Goal: Ask a question

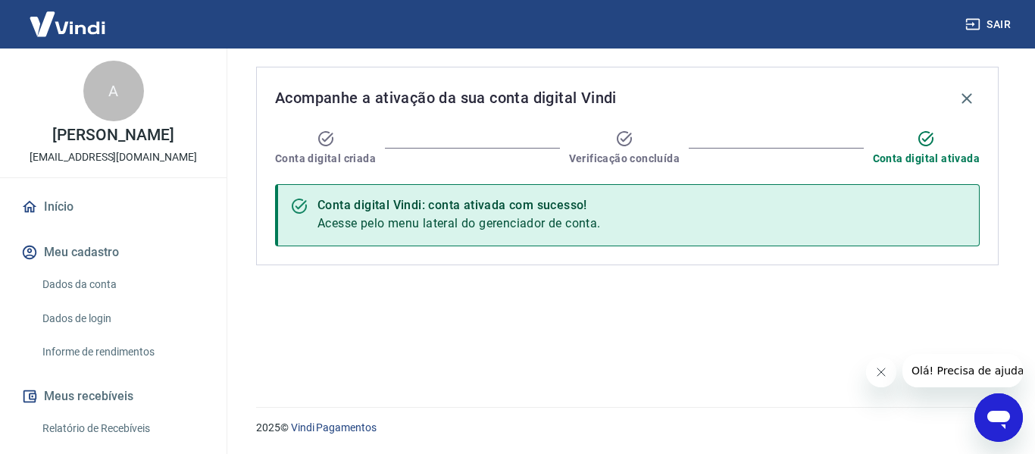
click at [1004, 422] on icon "Abrir janela de mensagens" at bounding box center [998, 420] width 23 height 18
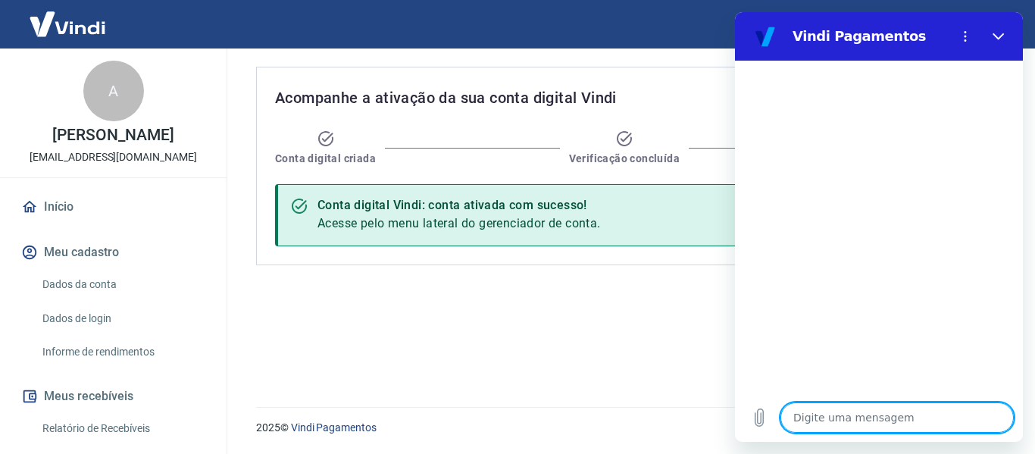
click at [817, 407] on textarea at bounding box center [896, 417] width 233 height 30
type textarea "O"
type textarea "x"
type textarea "Ol"
type textarea "x"
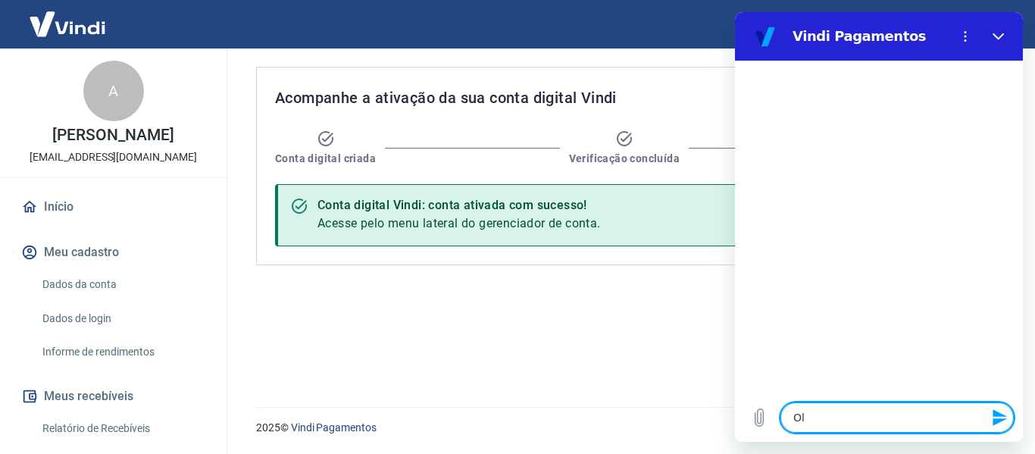
type textarea "Olá"
type textarea "x"
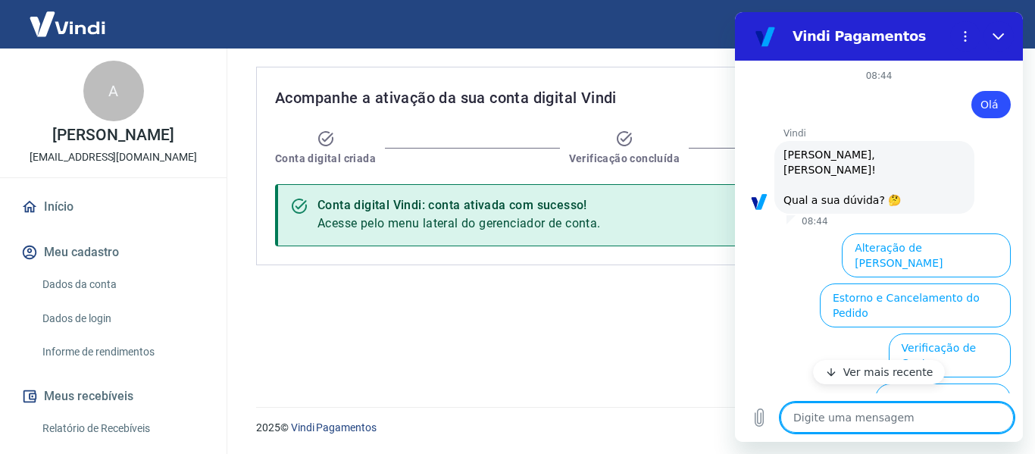
scroll to position [136, 0]
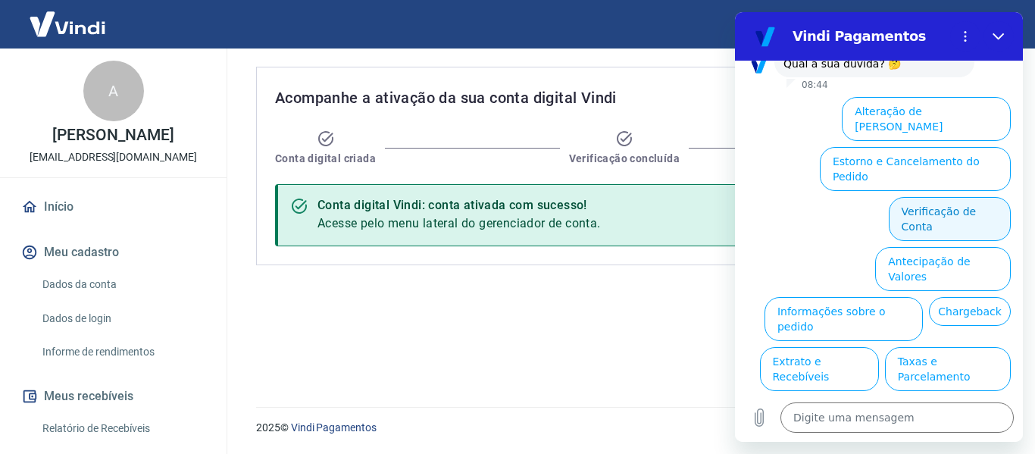
click at [940, 197] on button "Verificação de Conta" at bounding box center [949, 219] width 122 height 44
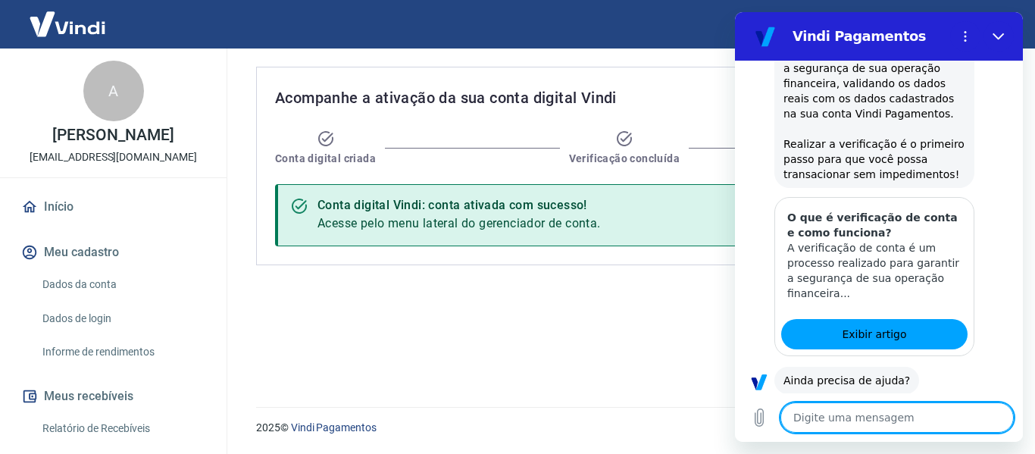
scroll to position [286, 0]
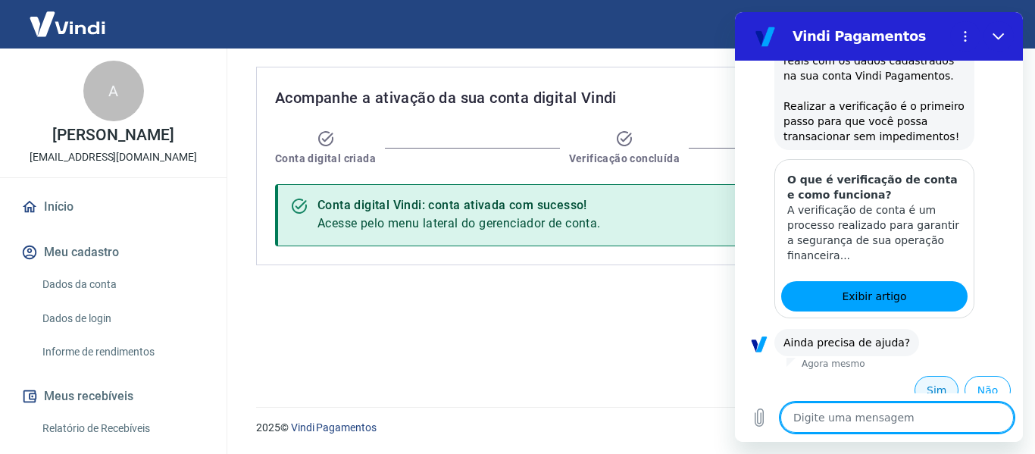
click at [918, 376] on button "Sim" at bounding box center [936, 390] width 44 height 29
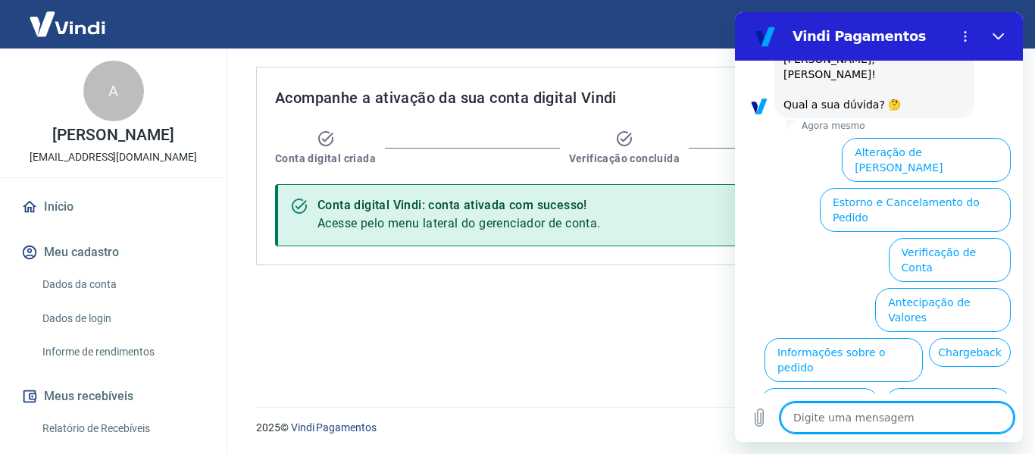
scroll to position [682, 0]
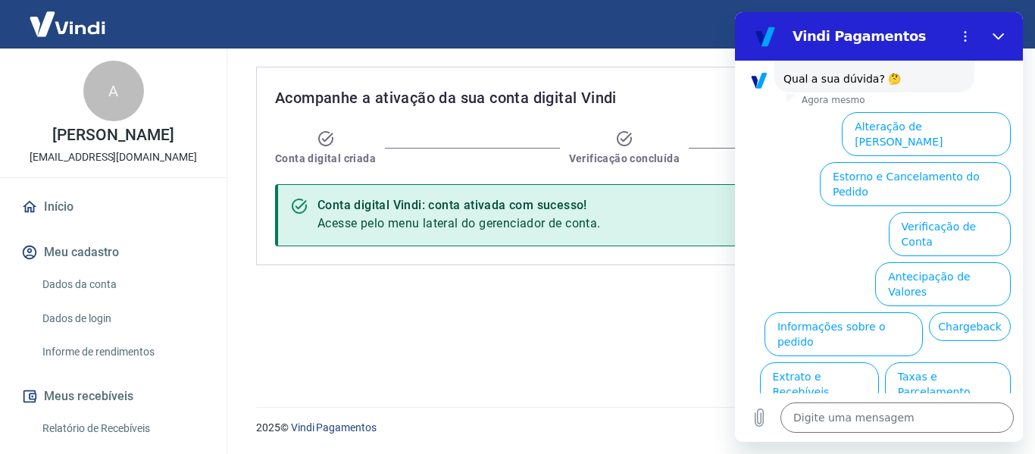
click at [911, 112] on button "Alteração de [PERSON_NAME]" at bounding box center [925, 134] width 169 height 44
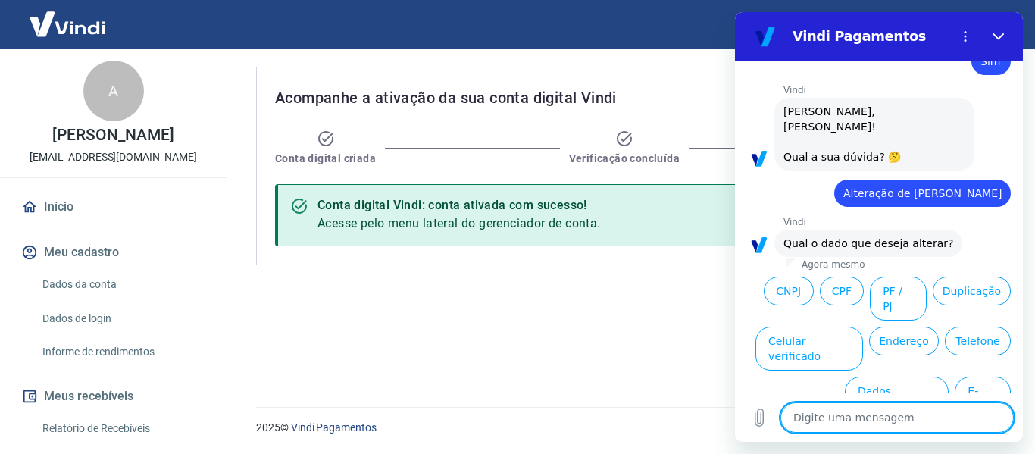
scroll to position [629, 0]
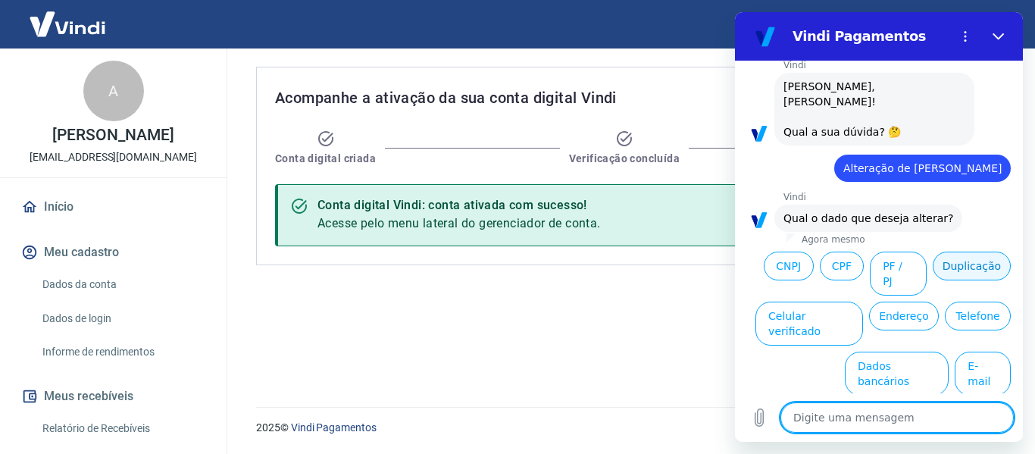
click at [932, 259] on button "Duplicação" at bounding box center [971, 265] width 78 height 29
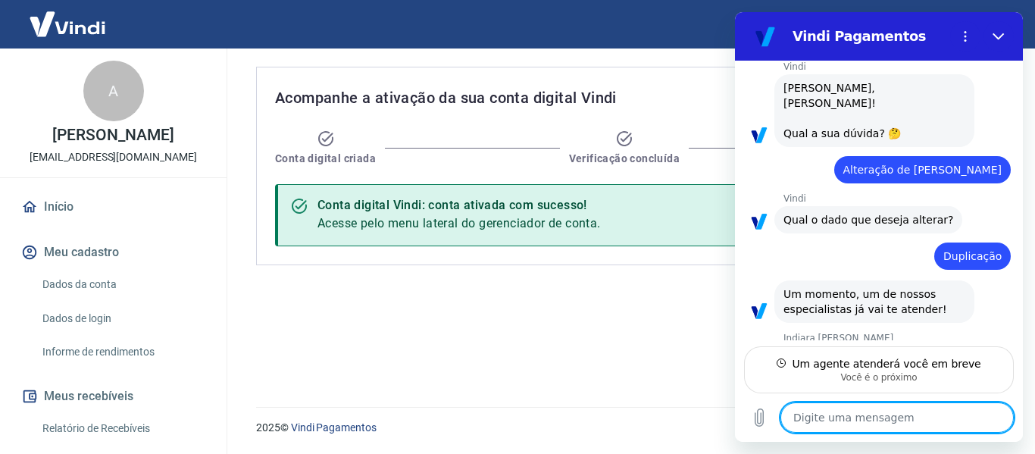
scroll to position [626, 0]
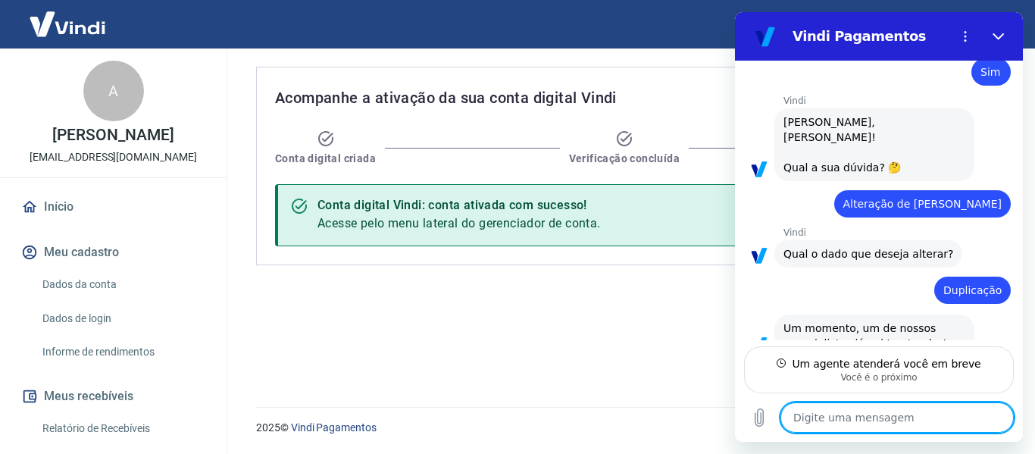
type textarea "x"
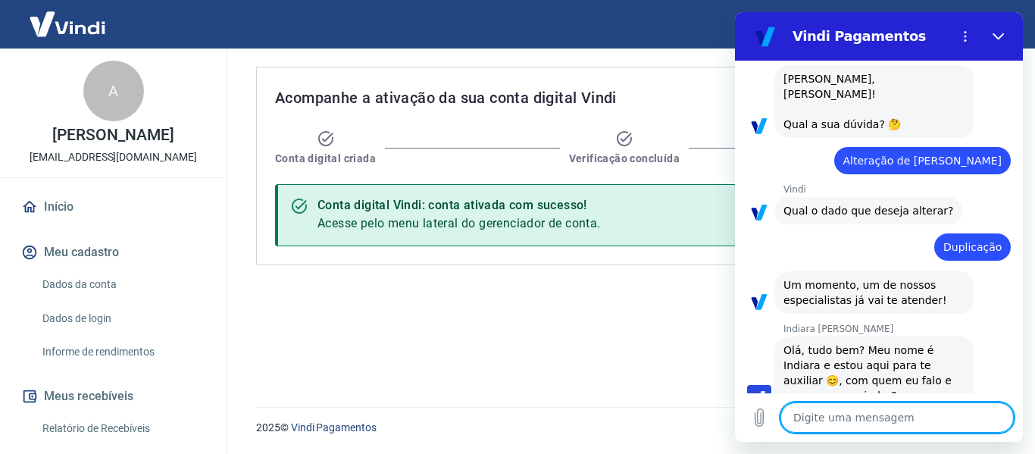
scroll to position [639, 0]
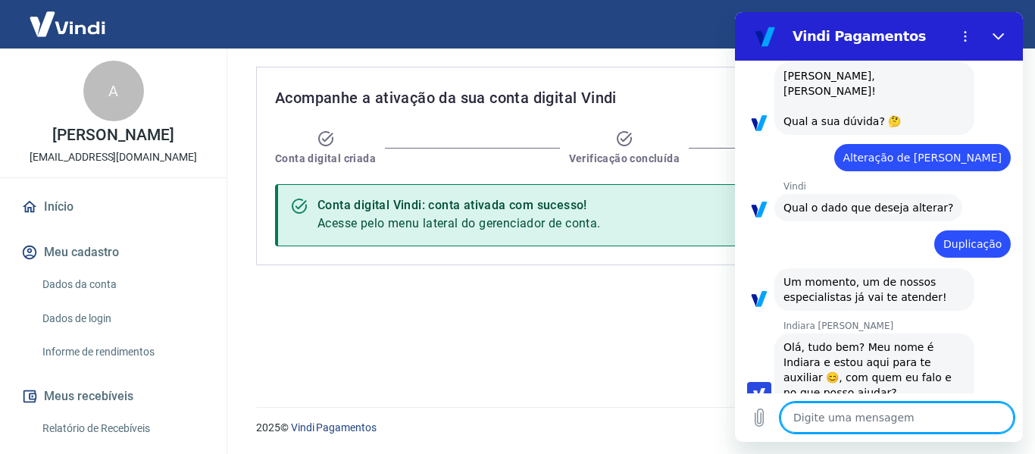
type textarea "O"
type textarea "x"
type textarea "Ol"
type textarea "x"
type textarea "Olá"
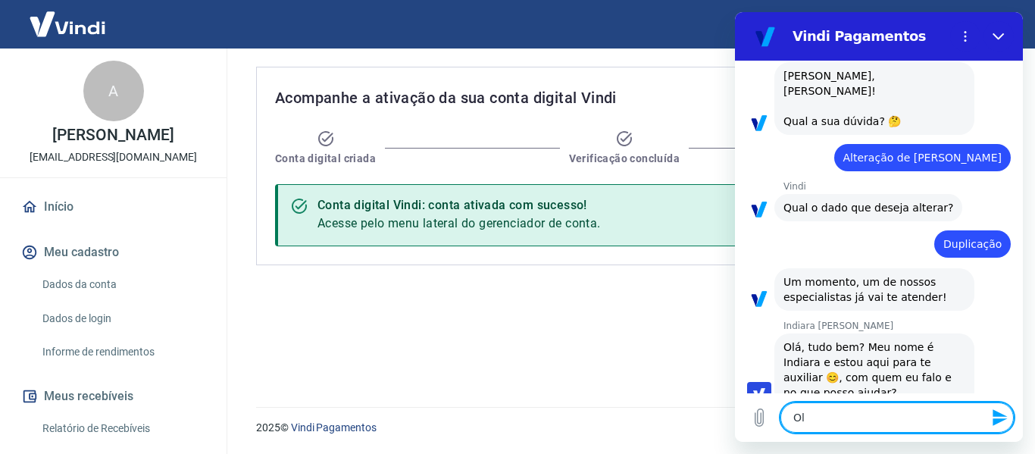
type textarea "x"
type textarea "Olá"
type textarea "x"
type textarea "Olá I"
type textarea "x"
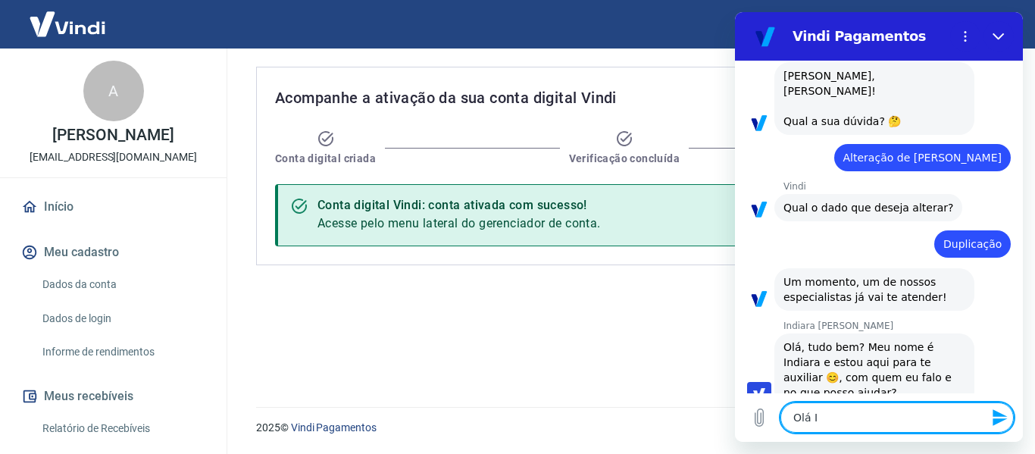
type textarea "Olá In"
type textarea "x"
type textarea "Olá Ind"
type textarea "x"
type textarea "Olá Indi"
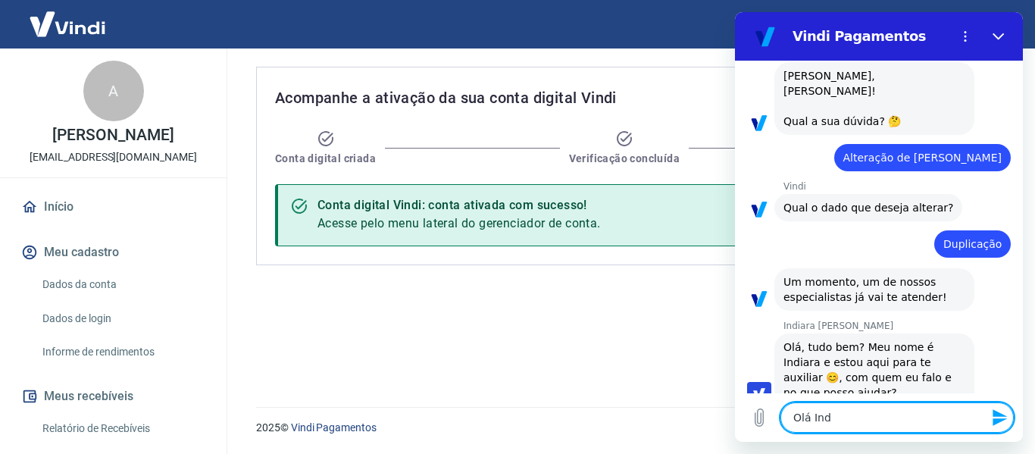
type textarea "x"
type textarea "Olá [GEOGRAPHIC_DATA]"
type textarea "x"
type textarea "Olá Indiar"
type textarea "x"
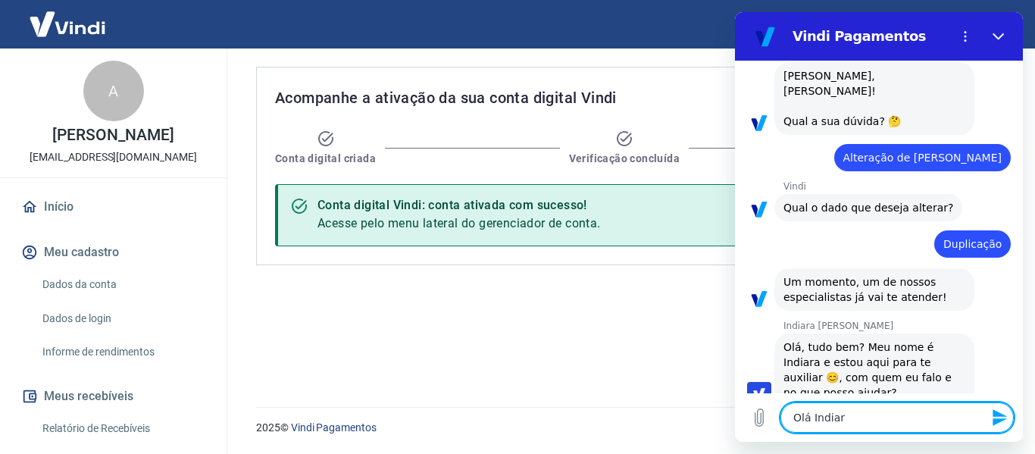
type textarea "Olá Indiara"
type textarea "x"
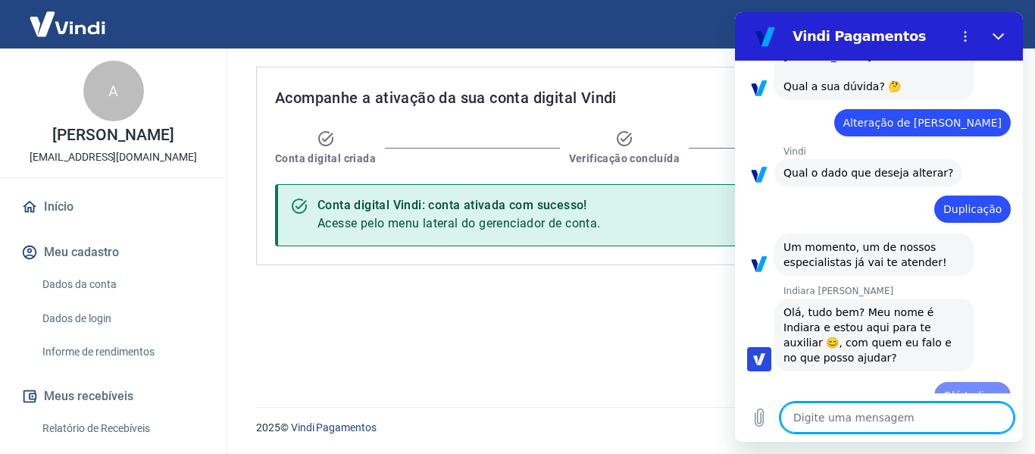
type textarea "x"
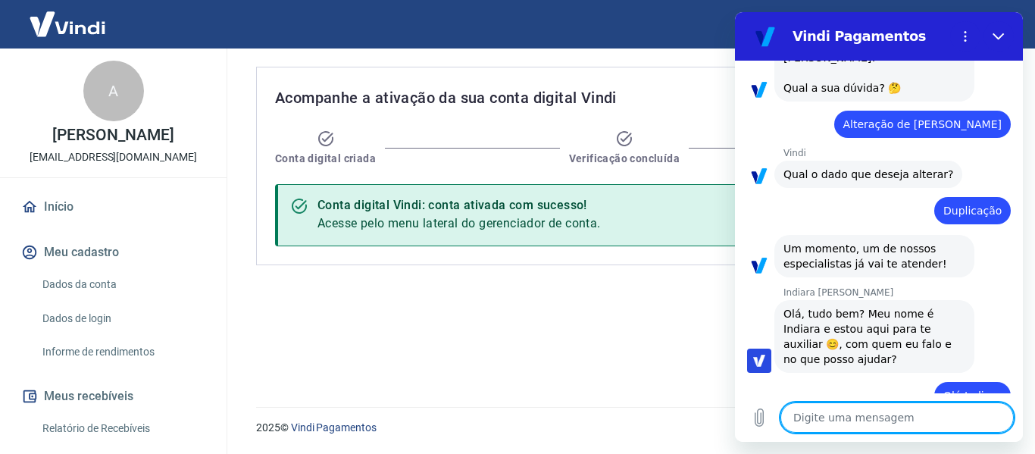
scroll to position [676, 0]
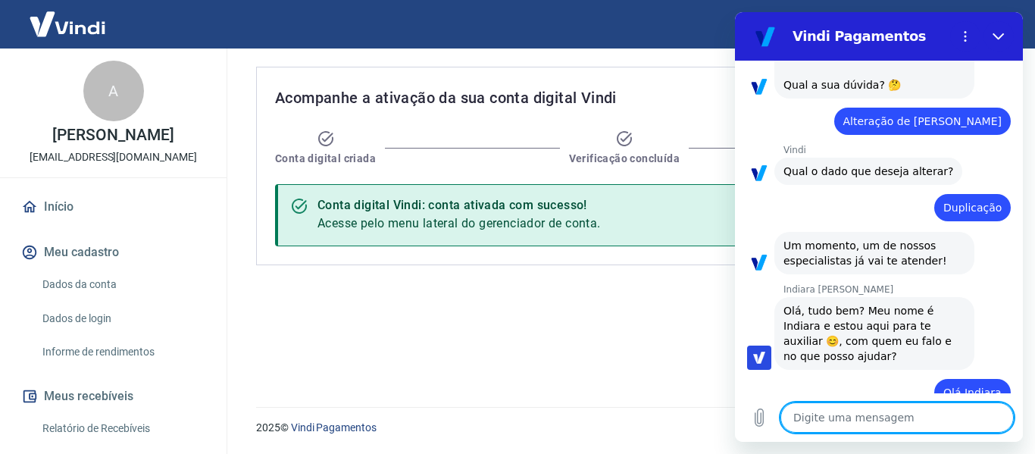
type textarea "T"
type textarea "x"
type textarea "Tu"
type textarea "x"
type textarea "Tud"
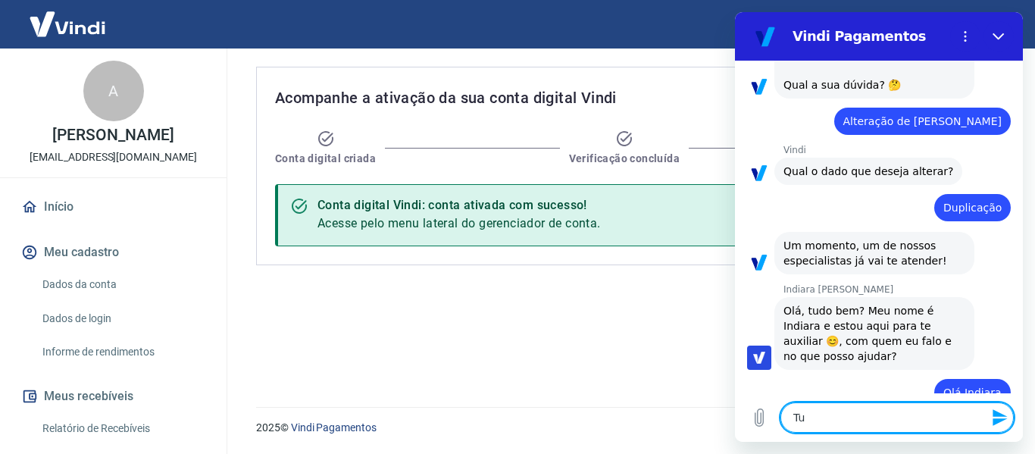
type textarea "x"
type textarea "Tudo"
type textarea "x"
type textarea "Tudo"
type textarea "x"
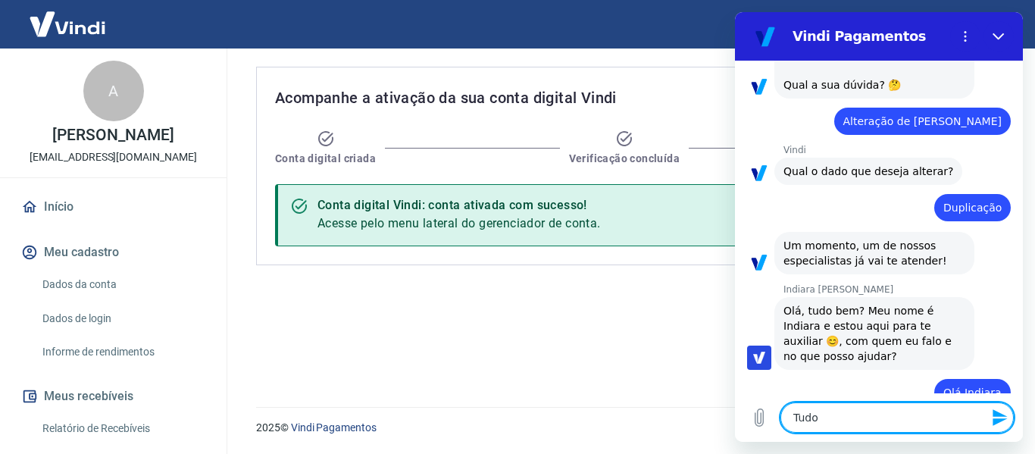
type textarea "Tudo b"
type textarea "x"
type textarea "Tudo be"
type textarea "x"
type textarea "Tudo bem"
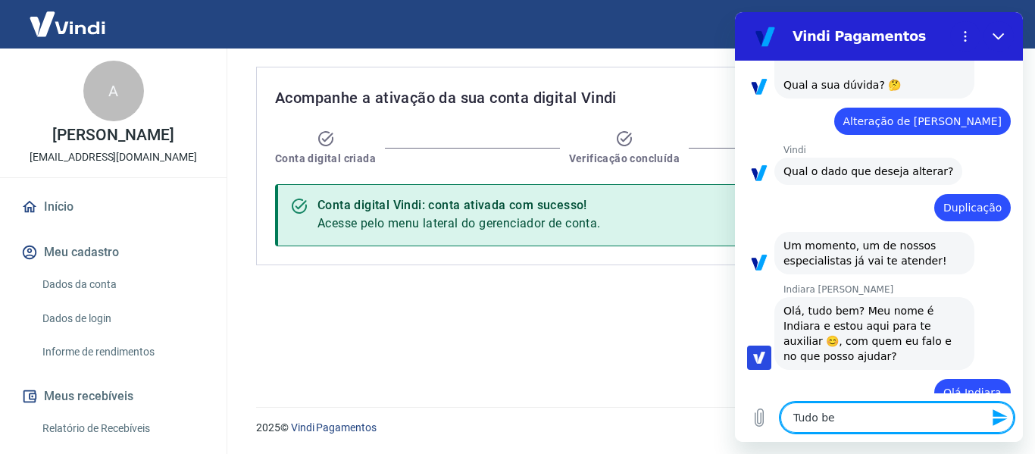
type textarea "x"
type textarea "Tudo bem?"
type textarea "x"
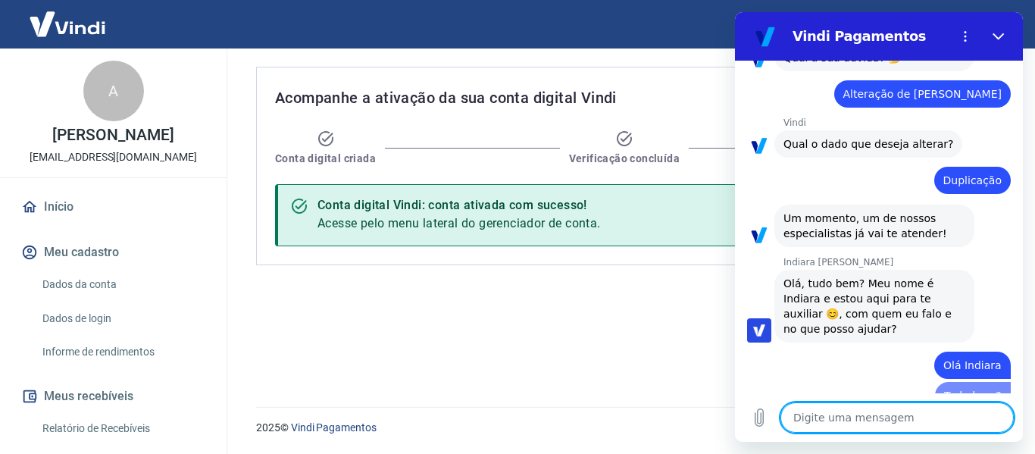
type textarea "x"
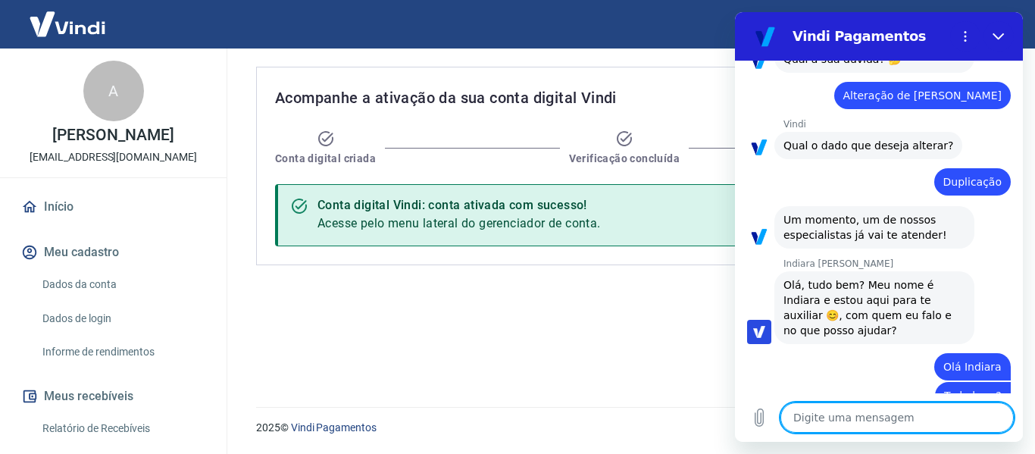
scroll to position [704, 0]
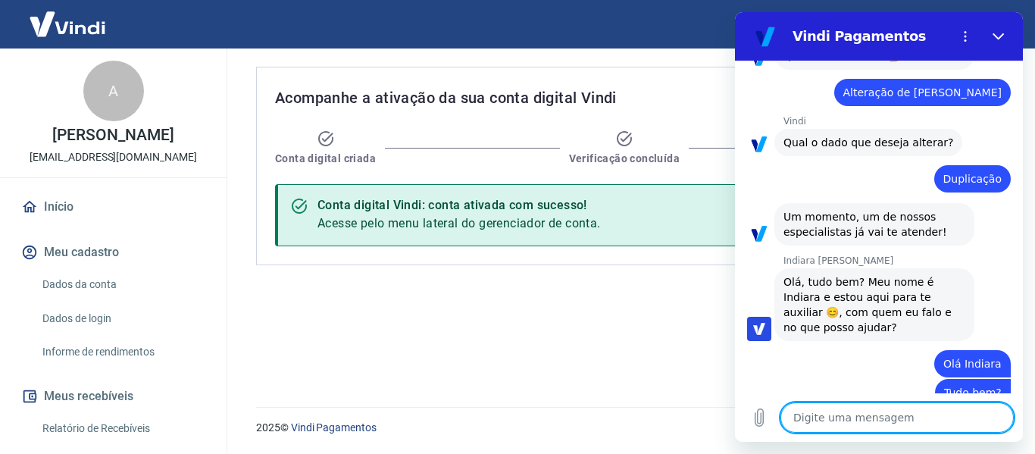
type textarea "t"
type textarea "x"
type textarea "te"
type textarea "x"
type textarea "ten"
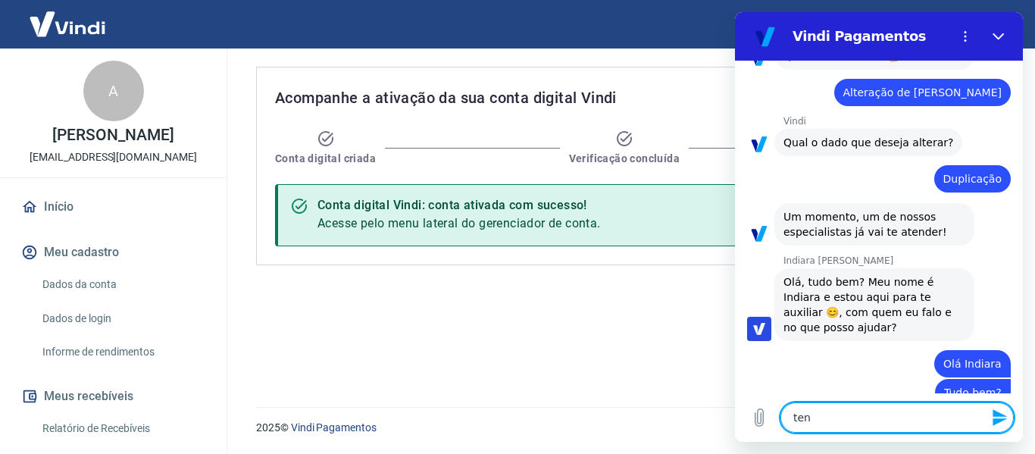
type textarea "x"
type textarea "tenh"
type textarea "x"
type textarea "tenho"
type textarea "x"
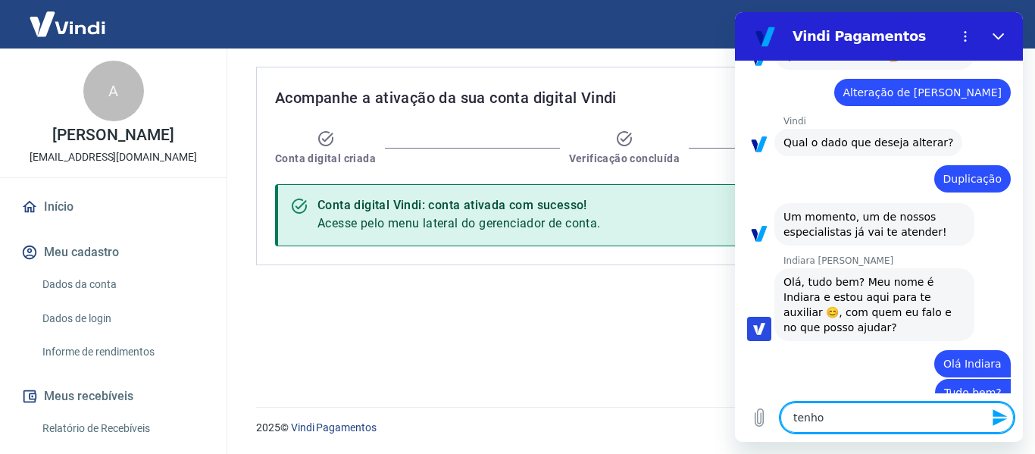
type textarea "tenho"
type textarea "x"
type textarea "tenho u"
type textarea "x"
type textarea "tenho um"
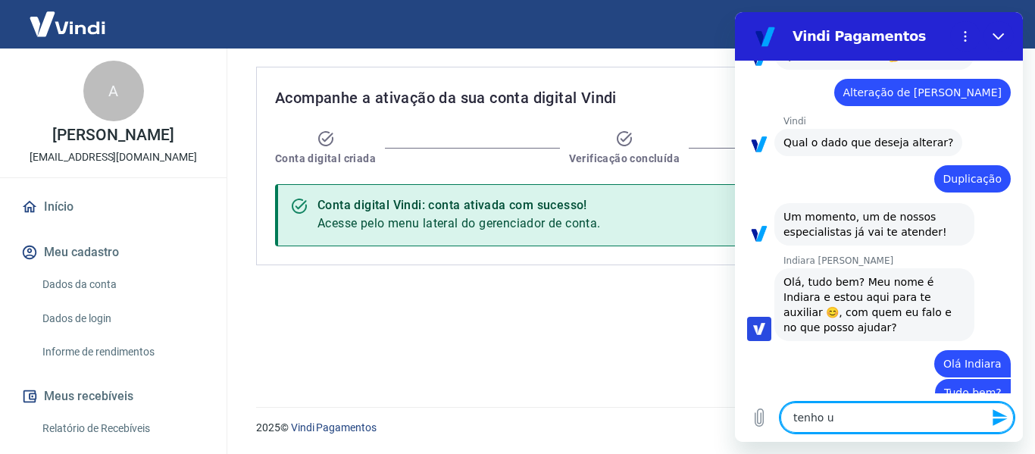
type textarea "x"
type textarea "tenho uma"
type textarea "x"
type textarea "tenho uma"
type textarea "x"
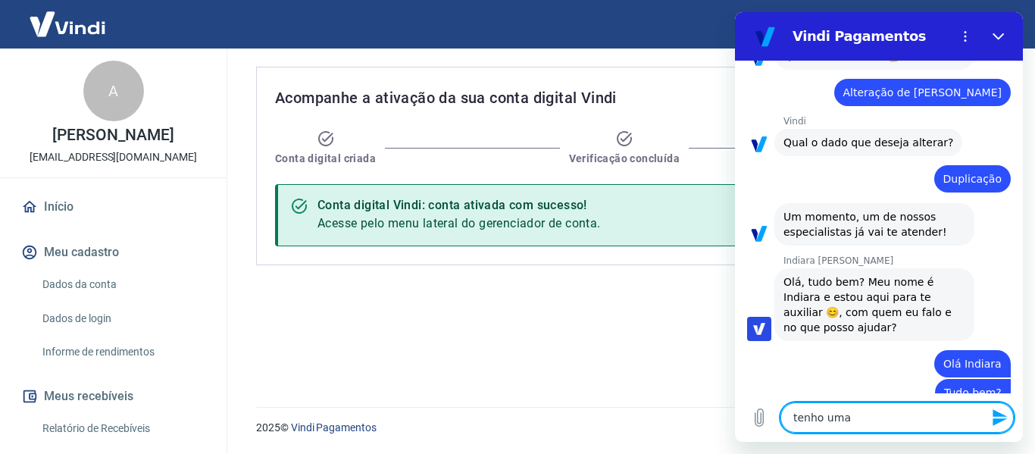
type textarea "tenho uma l"
type textarea "x"
type textarea "tenho uma lo"
type textarea "x"
type textarea "tenho uma loj"
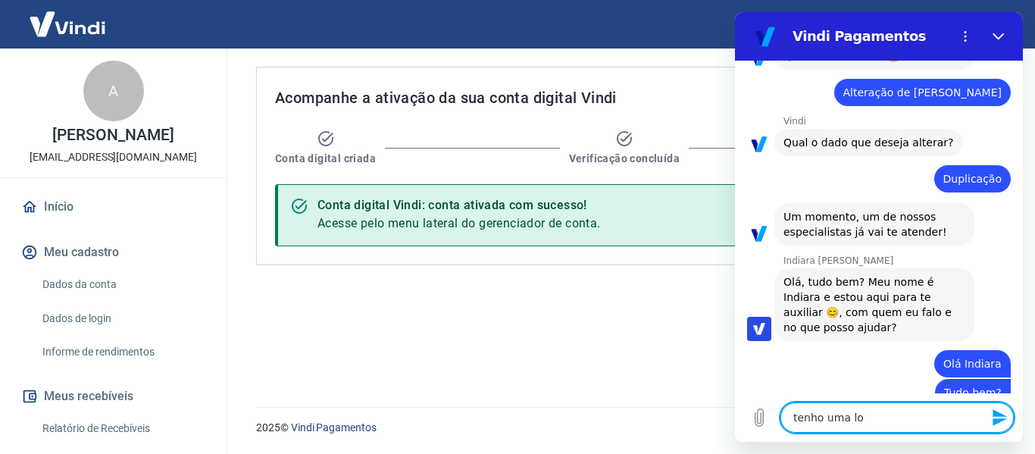
type textarea "x"
type textarea "tenho uma loja"
type textarea "x"
type textarea "tenho uma loja"
type textarea "x"
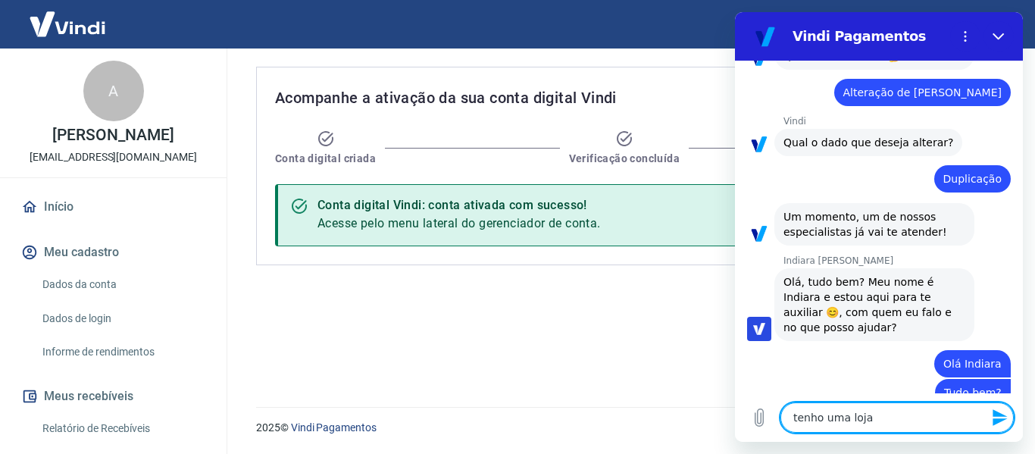
type textarea "tenho uma loja n"
type textarea "x"
type textarea "tenho uma loja na"
type textarea "x"
type textarea "tenho uma loja na"
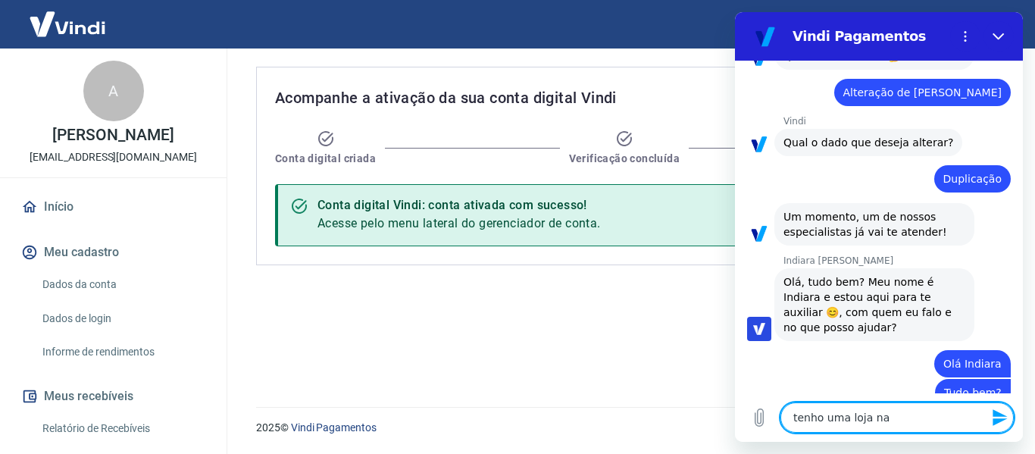
type textarea "x"
type textarea "tenho uma loja na b"
type textarea "x"
type textarea "tenho uma loja na ba"
type textarea "x"
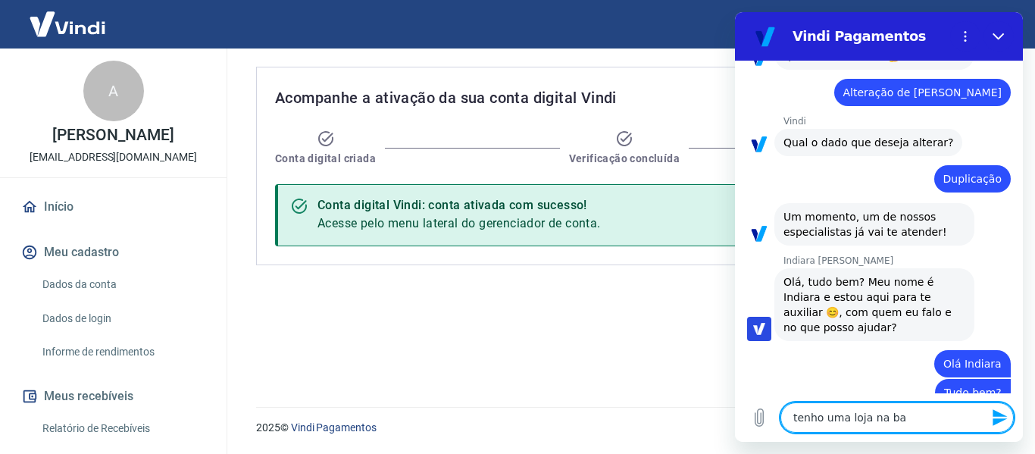
type textarea "tenho uma loja na bag"
type textarea "x"
type textarea "tenho uma loja na bagy"
type textarea "x"
type textarea "tenho uma loja na bagy"
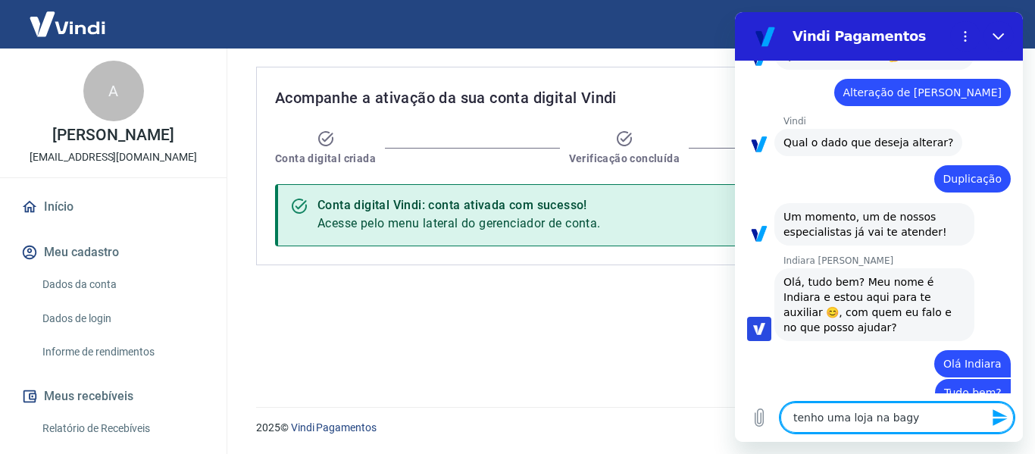
type textarea "x"
type textarea "tenho uma loja na bagy q"
type textarea "x"
type textarea "tenho uma loja na bagy qu"
type textarea "x"
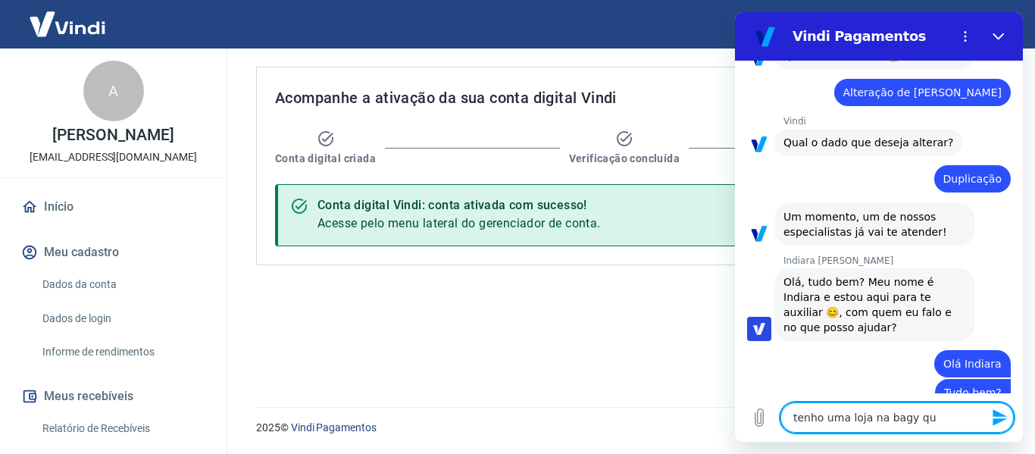
type textarea "tenho uma loja na bagy que"
type textarea "x"
type textarea "tenho uma loja na bagy que"
type textarea "x"
type textarea "tenho uma loja na bagy que n"
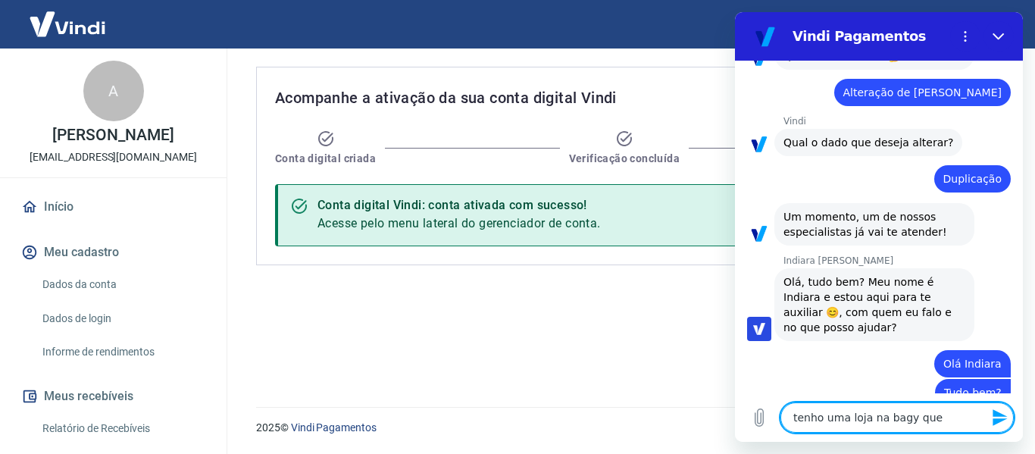
type textarea "x"
type textarea "tenho uma loja na bagy que na"
type textarea "x"
type textarea "tenho uma loja na bagy que n"
type textarea "x"
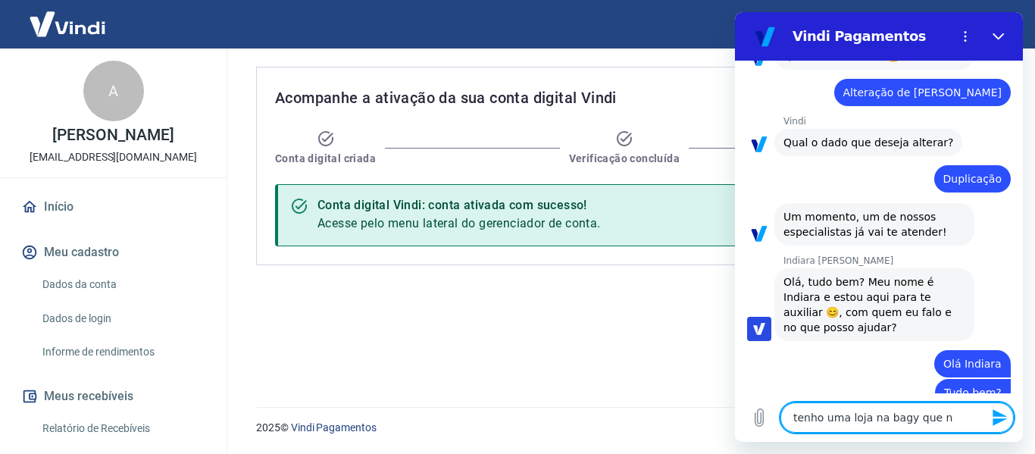
type textarea "tenho uma loja na bagy que nã"
type textarea "x"
type textarea "tenho uma loja na bagy que não"
type textarea "x"
type textarea "tenho uma loja na bagy que não"
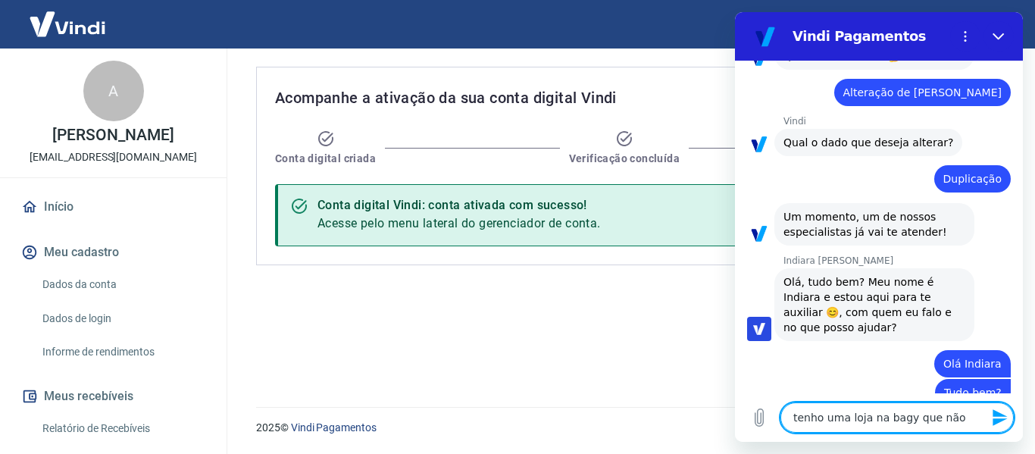
type textarea "x"
type textarea "tenho uma loja na bagy que não s"
type textarea "x"
type textarea "tenho uma loja na bagy que não"
type textarea "x"
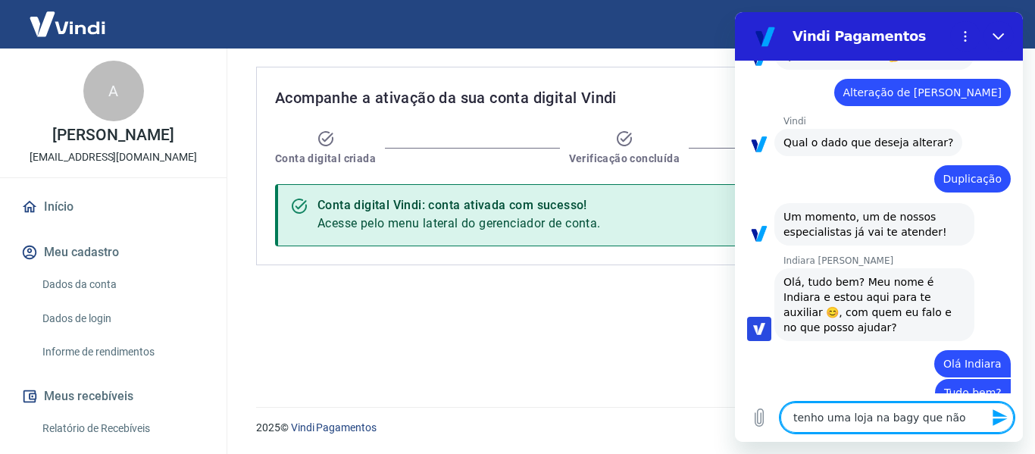
type textarea "tenho uma loja na bagy que não e"
type textarea "x"
type textarea "tenho uma loja na bagy que não es"
type textarea "x"
type textarea "tenho uma loja na bagy que não est"
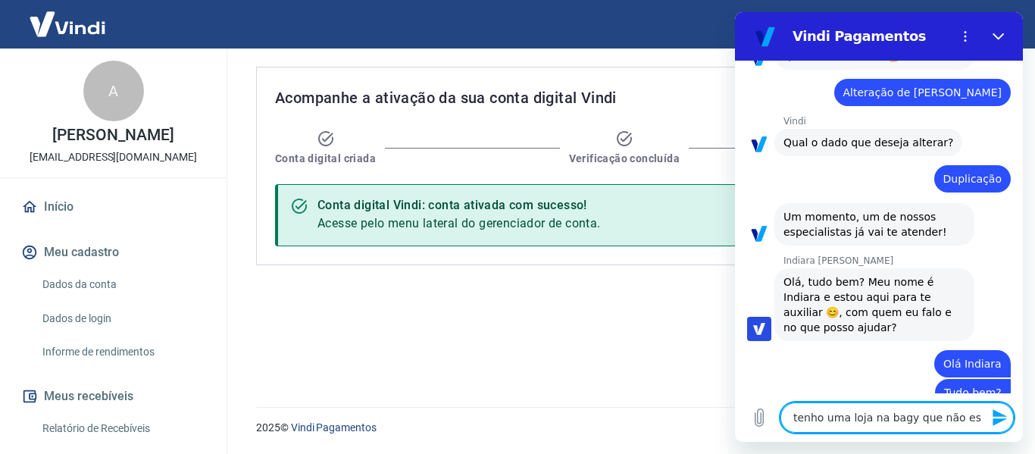
type textarea "x"
type textarea "tenho uma loja na bagy que não está"
type textarea "x"
type textarea "tenho uma loja na bagy que não está"
type textarea "x"
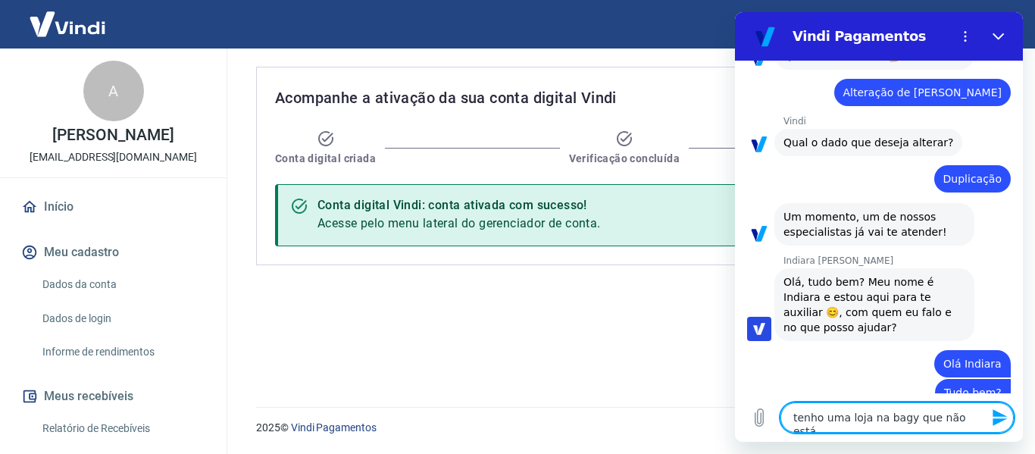
type textarea "tenho uma loja na bagy que não está s"
type textarea "x"
type textarea "tenho uma loja na bagy que não está se"
type textarea "x"
type textarea "tenho uma loja na bagy que não está sen"
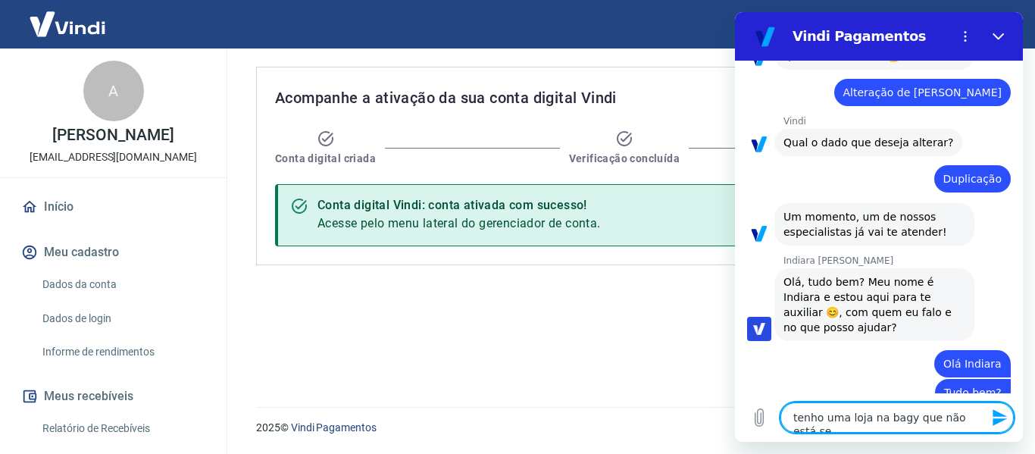
type textarea "x"
type textarea "tenho uma loja na bagy que não está send"
type textarea "x"
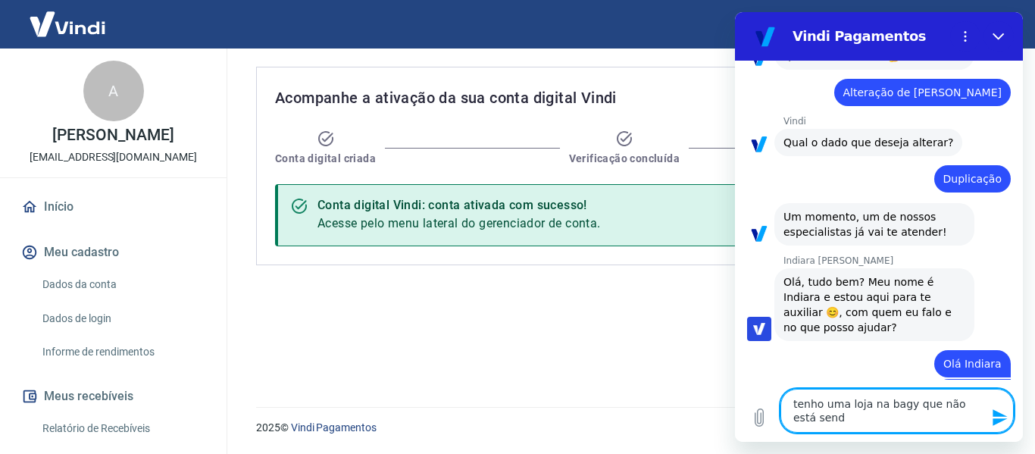
type textarea "tenho uma loja na bagy que não está sendo"
type textarea "x"
type textarea "tenho uma loja na bagy que não está sendo"
type textarea "x"
type textarea "tenho uma loja na bagy que não está sendo p"
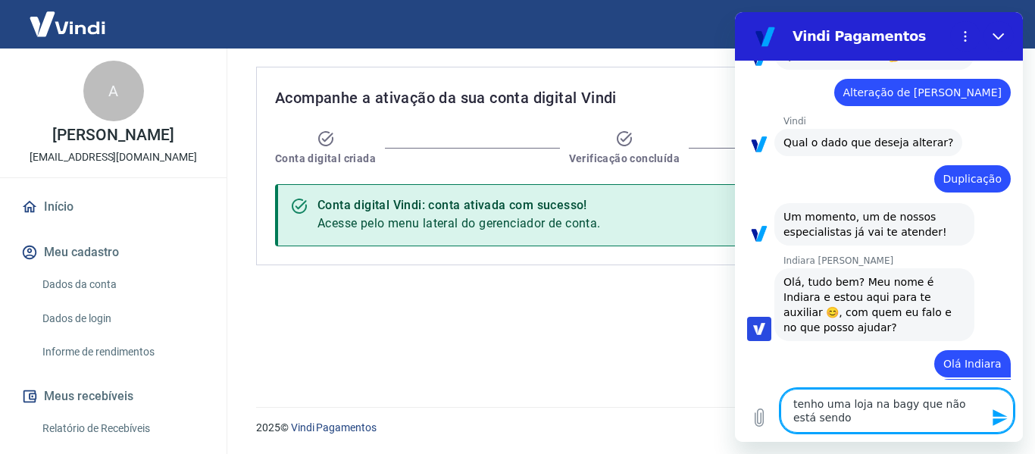
type textarea "x"
type textarea "tenho uma loja na bagy que não está sendo po"
type textarea "x"
type textarea "tenho uma loja na bagy que não está sendo pos"
type textarea "x"
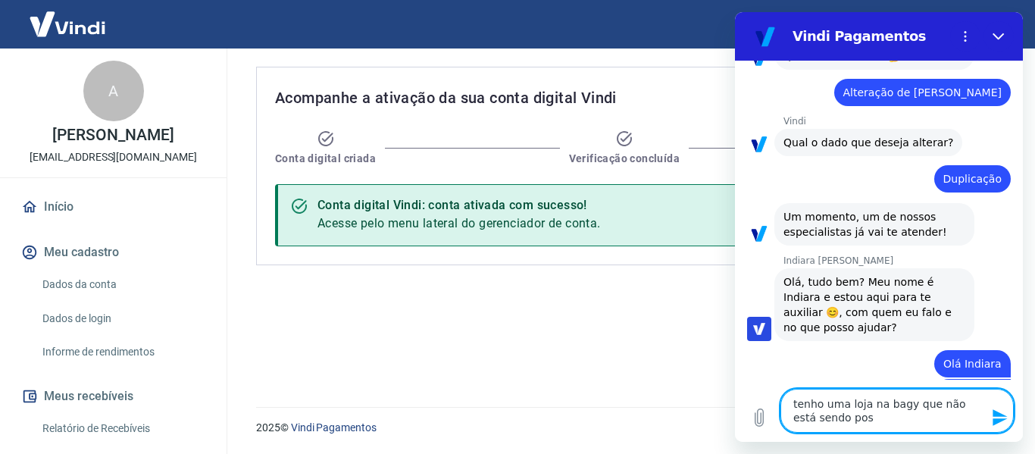
type textarea "tenho uma loja na bagy que não está sendo poss"
type textarea "x"
type textarea "tenho uma loja na bagy que não está sendo possi"
type textarea "x"
type textarea "tenho uma loja na bagy que não está sendo possiv"
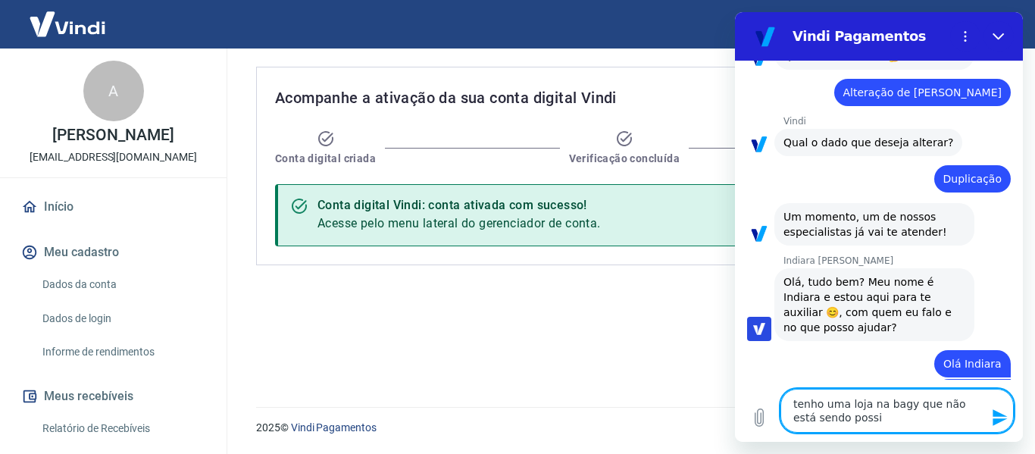
type textarea "x"
type textarea "tenho uma loja na bagy que não está sendo possive"
type textarea "x"
type textarea "tenho uma loja na bagy que não está sendo possivel"
type textarea "x"
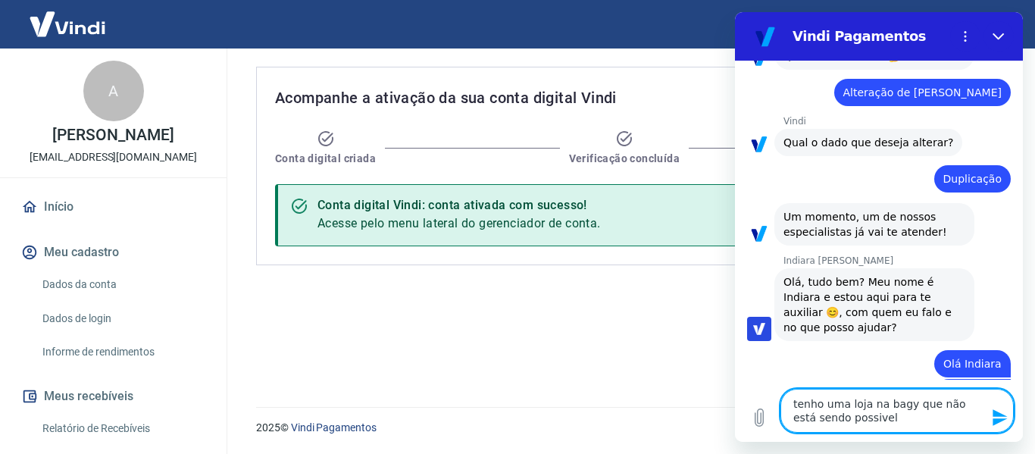
type textarea "tenho uma loja na bagy que não está sendo possivel"
type textarea "x"
type textarea "tenho uma loja na bagy que não está sendo possivel c"
type textarea "x"
type textarea "tenho uma loja na bagy que não está sendo possivel co"
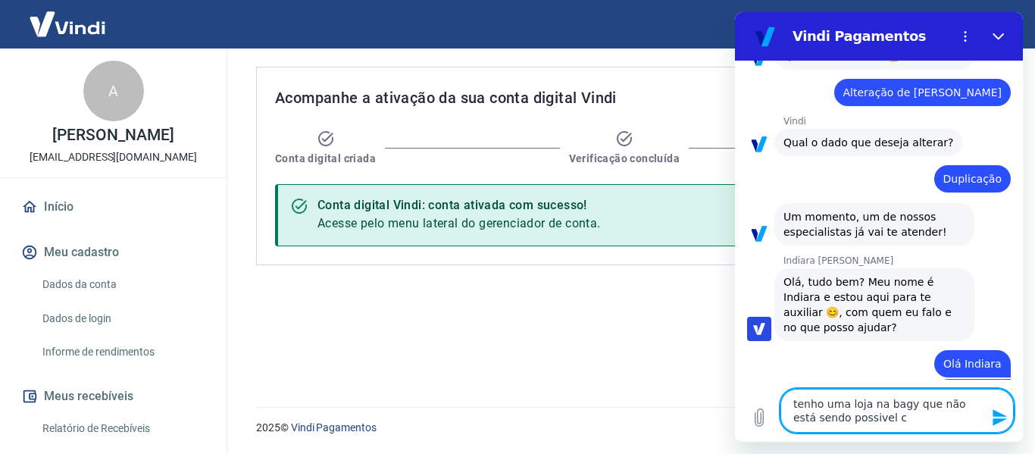
type textarea "x"
type textarea "tenho uma loja na bagy que não está sendo possivel com"
type textarea "x"
type textarea "tenho uma loja na bagy que não está sendo possivel comc"
type textarea "x"
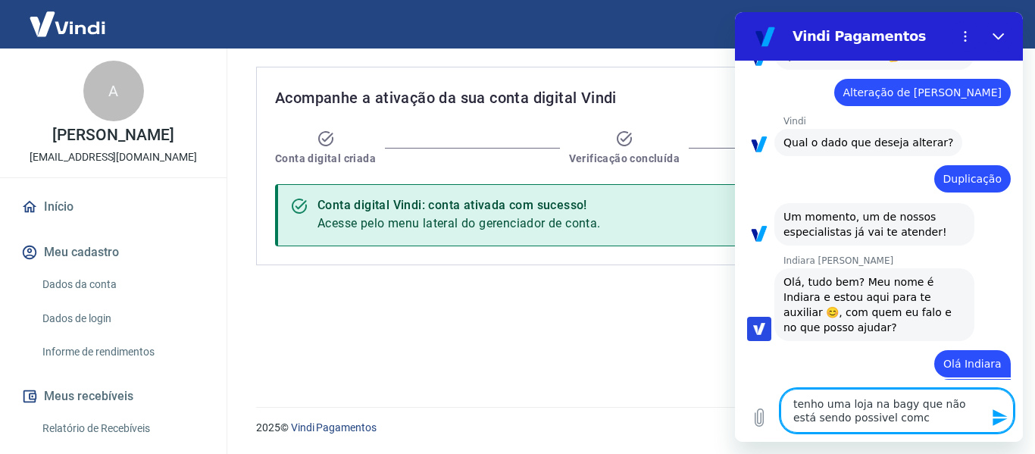
type textarea "tenho uma loja na bagy que não está sendo possivel comcl"
type textarea "x"
type textarea "tenho uma loja na bagy que não está sendo possivel comclu"
type textarea "x"
type textarea "tenho uma loja na bagy que não está sendo possivel comclui"
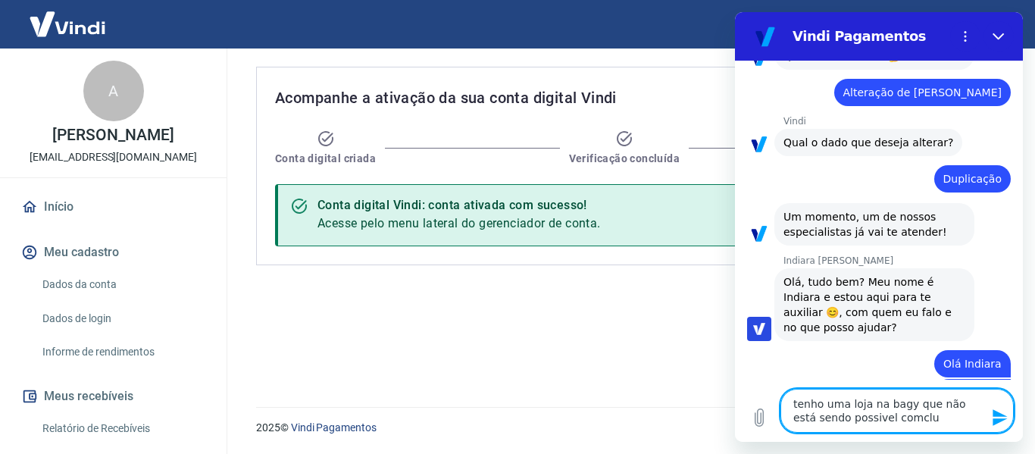
type textarea "x"
type textarea "tenho uma loja na bagy que não está sendo possivel comcluir"
type textarea "x"
type textarea "tenho uma loja na bagy que não está sendo possivel comcluir"
type textarea "x"
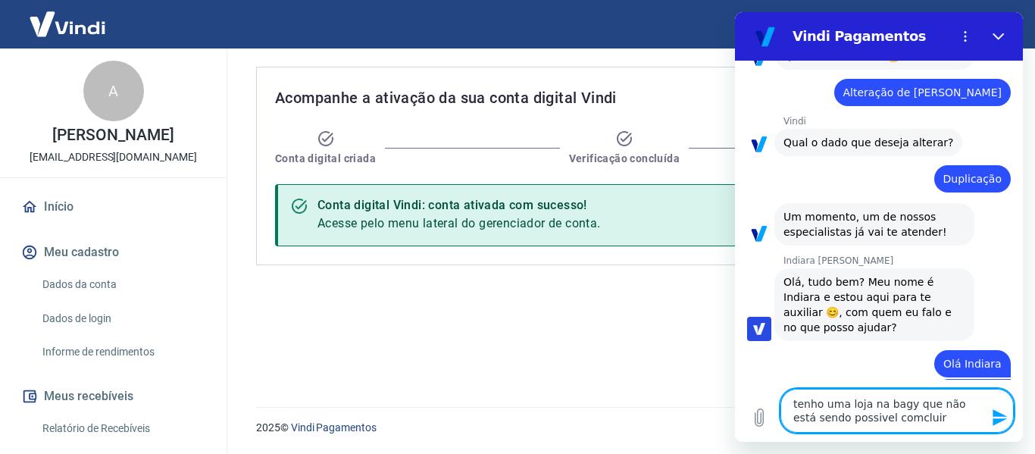
type textarea "tenho uma loja na bagy que não está sendo possivel comcluir"
type textarea "x"
type textarea "tenho uma loja na bagy que não está sendo possivel comclui"
type textarea "x"
type textarea "tenho uma loja na bagy que não está sendo possivel comclu"
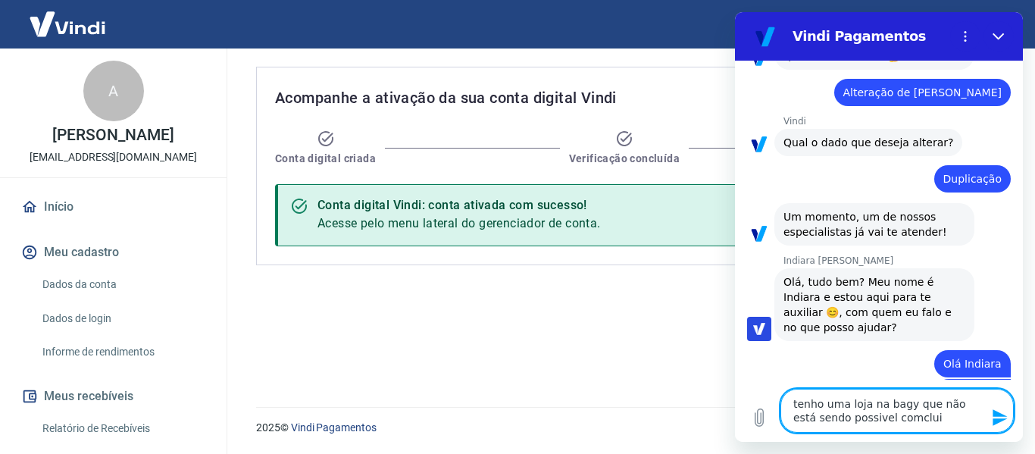
type textarea "x"
type textarea "tenho uma loja na bagy que não está sendo possivel comcl"
type textarea "x"
type textarea "tenho uma loja na bagy que não está sendo possivel comc"
type textarea "x"
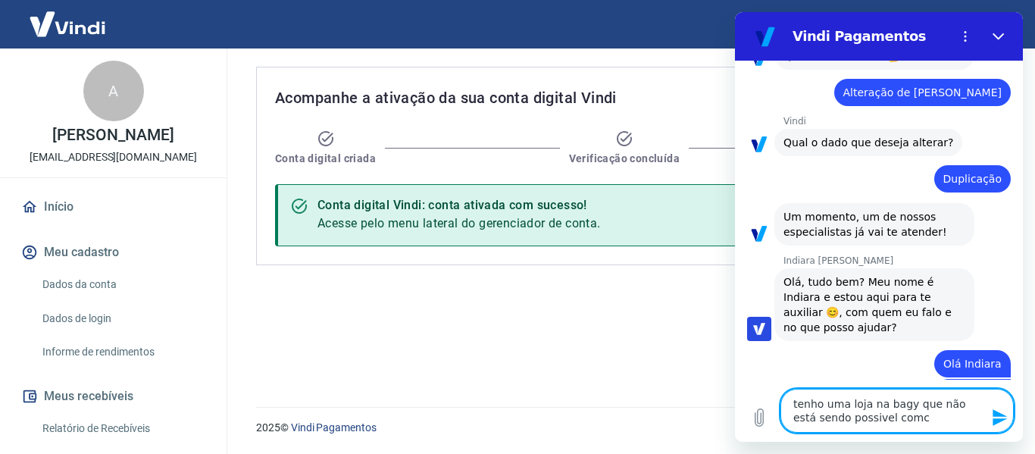
type textarea "tenho uma loja na bagy que não está sendo possivel com"
type textarea "x"
type textarea "tenho uma loja na bagy que não está sendo possivel co"
type textarea "x"
type textarea "tenho uma loja na bagy que não está sendo possivel con"
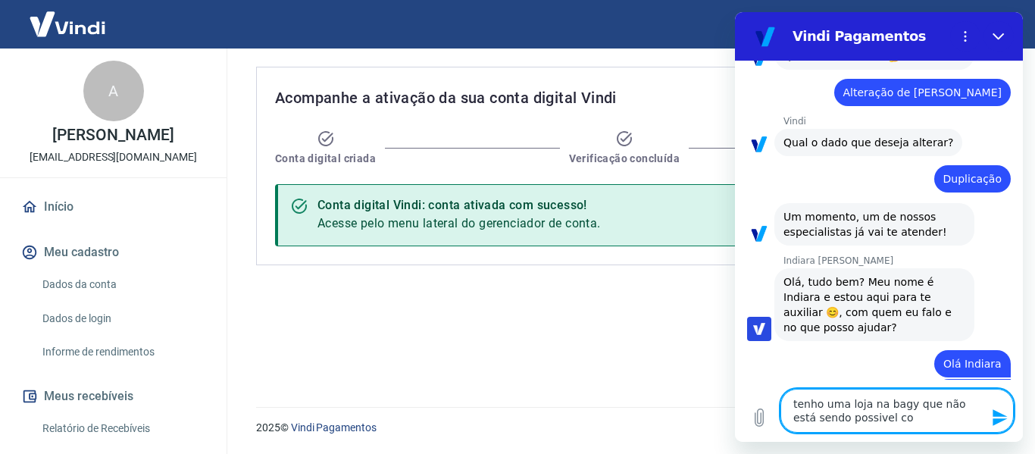
type textarea "x"
type textarea "tenho uma loja na bagy que não está sendo possivel conc"
type textarea "x"
type textarea "tenho uma loja na bagy que não está sendo possivel concl"
type textarea "x"
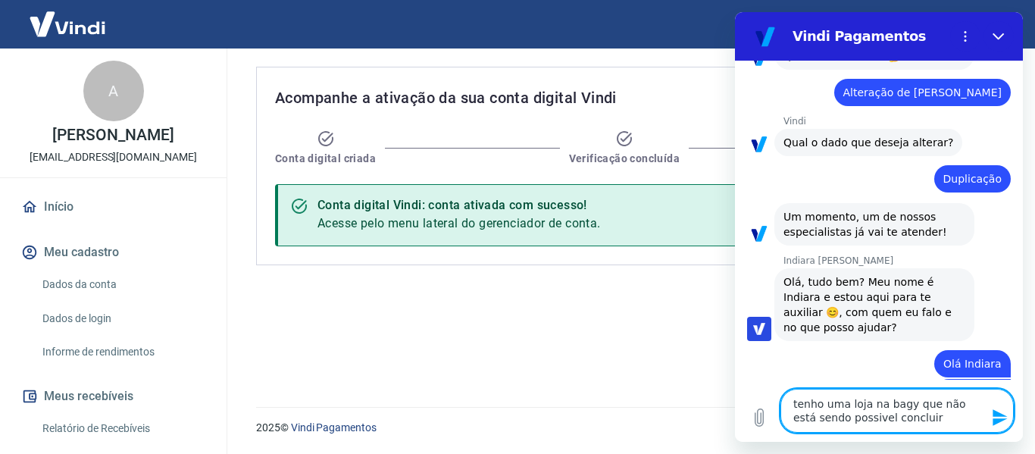
click at [908, 420] on textarea "tenho uma loja na bagy que não está sendo possivel concluir" at bounding box center [896, 411] width 233 height 44
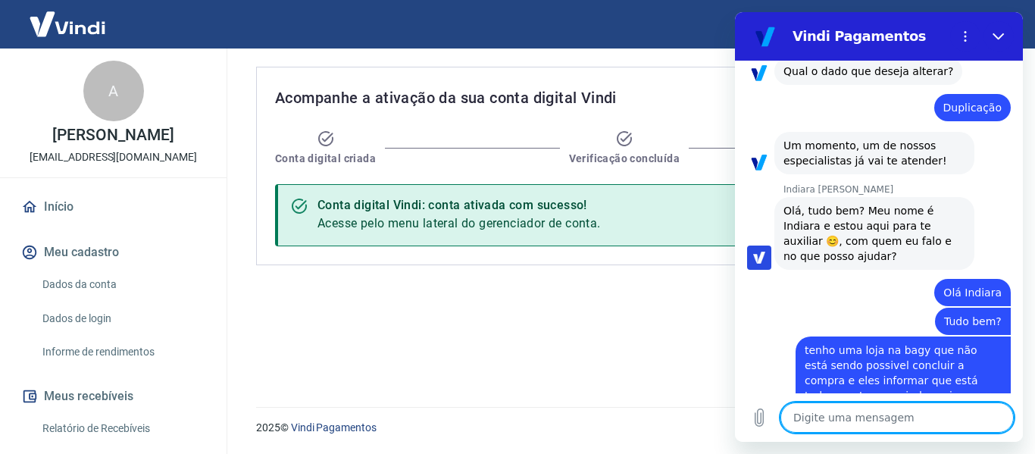
scroll to position [779, 0]
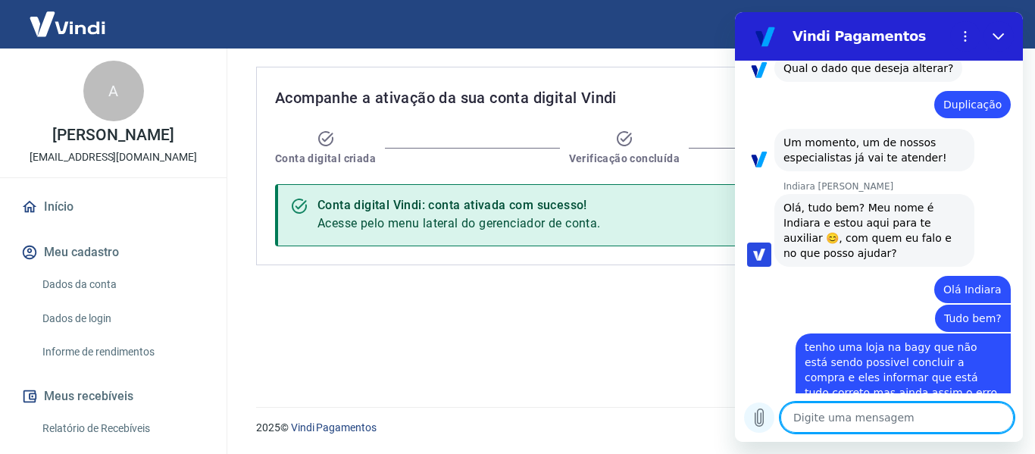
click at [755, 423] on icon "Carregar arquivo" at bounding box center [759, 417] width 8 height 17
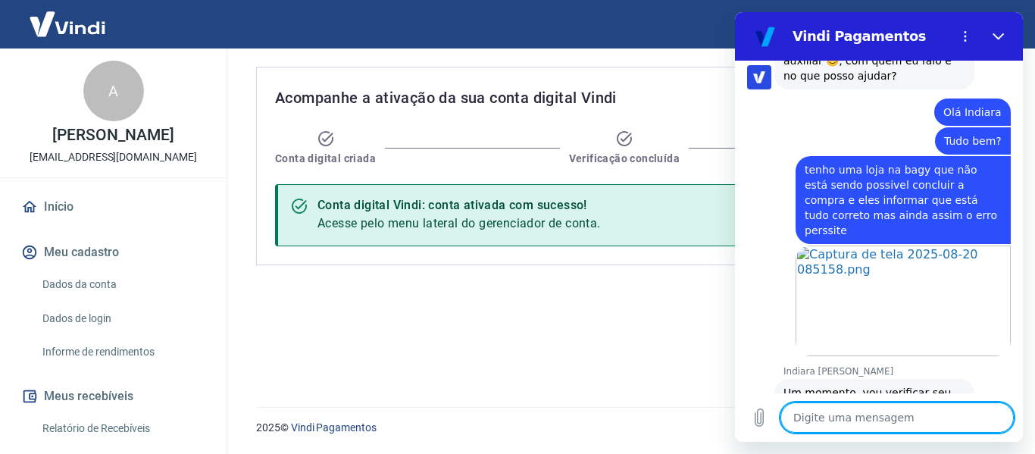
scroll to position [1015, 0]
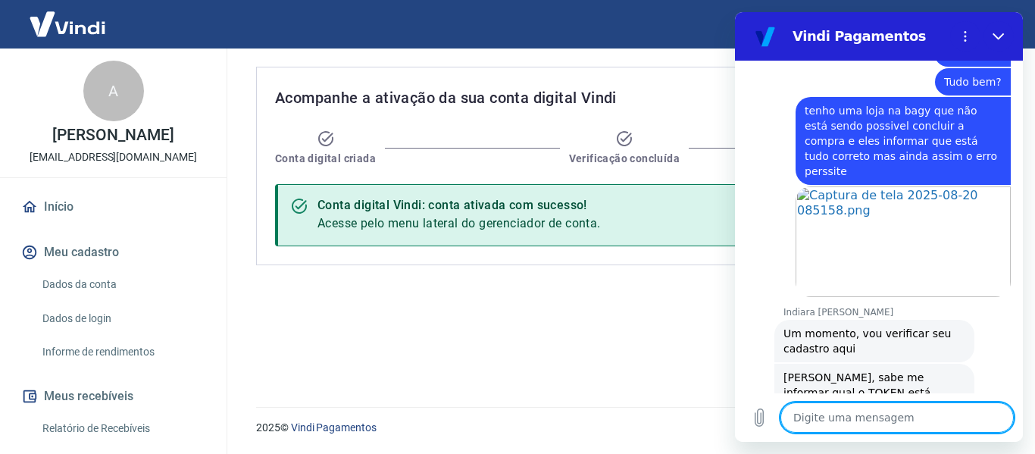
click at [808, 423] on textarea at bounding box center [896, 417] width 233 height 30
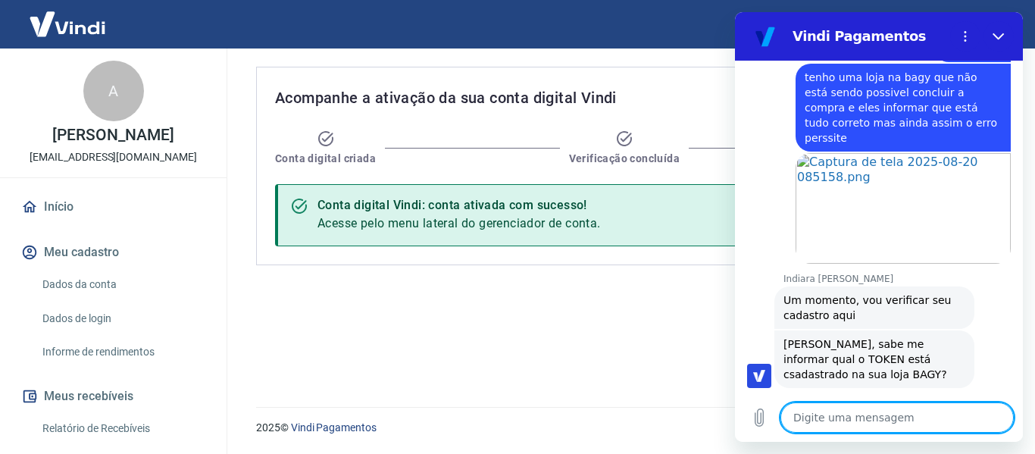
scroll to position [1051, 0]
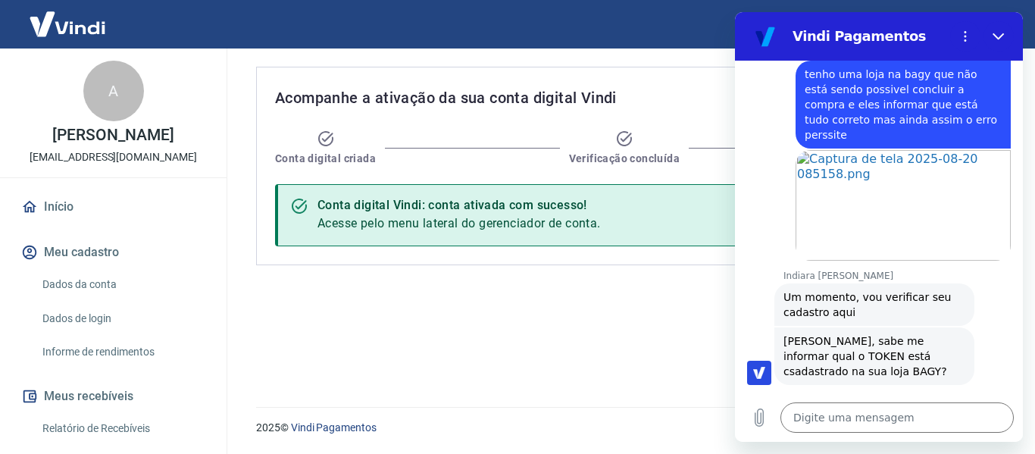
click at [734, 224] on div "Conta digital Vindi: conta ativada com sucesso! Acesse pelo menu lateral do ger…" at bounding box center [627, 215] width 704 height 62
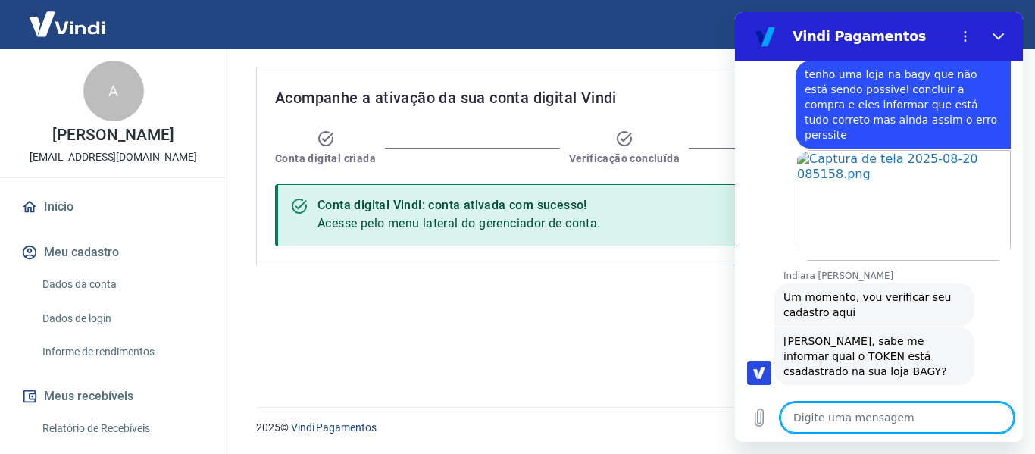
click at [827, 425] on textarea at bounding box center [896, 417] width 233 height 30
paste textarea "b4e7f366870d9eb"
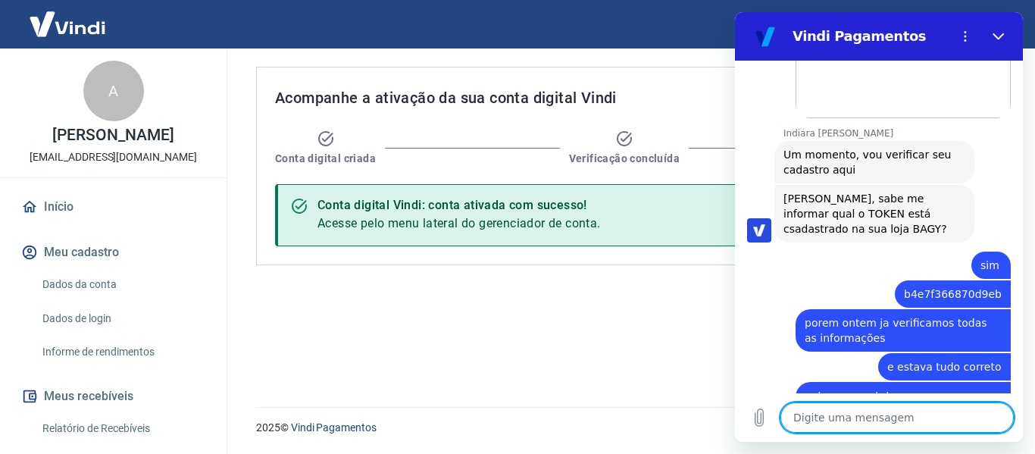
scroll to position [1197, 0]
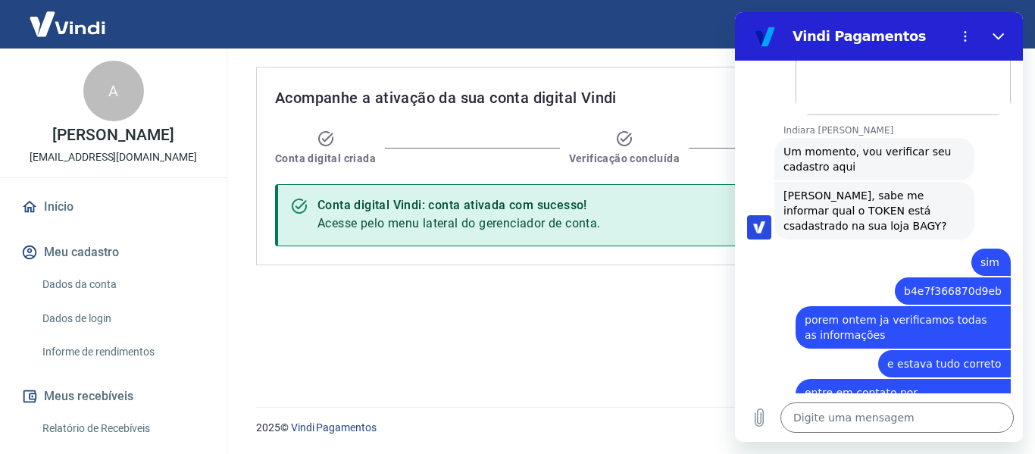
click at [642, 386] on div "Acompanhe a ativação da sua conta digital Vindi Conta digital criada Verificaçã…" at bounding box center [627, 218] width 779 height 340
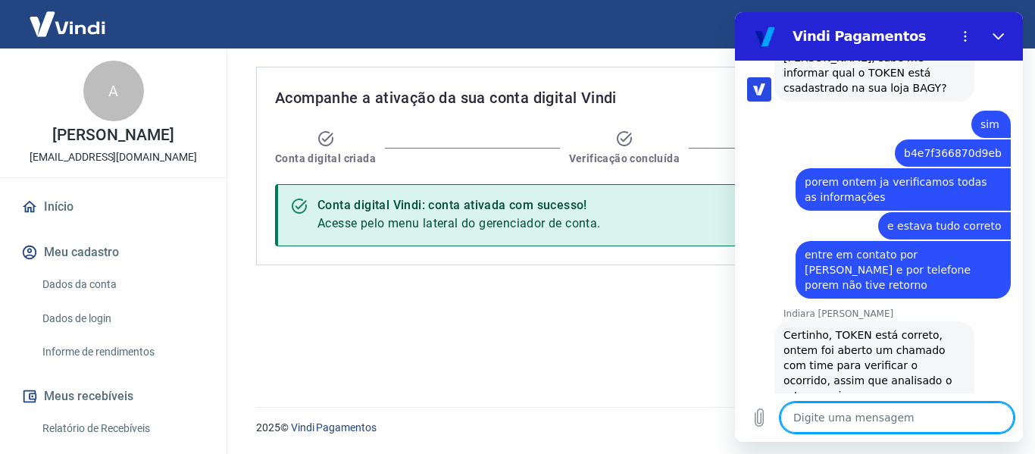
scroll to position [1336, 0]
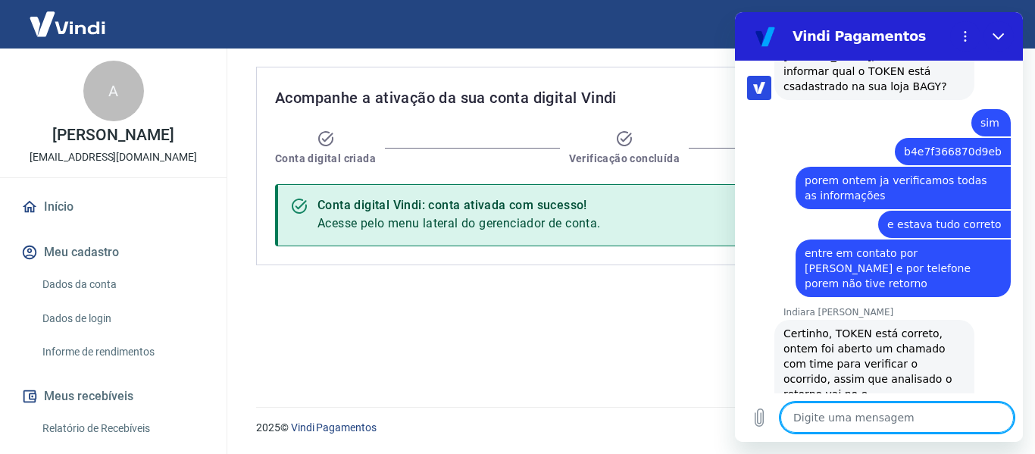
click at [890, 418] on textarea at bounding box center [896, 417] width 233 height 30
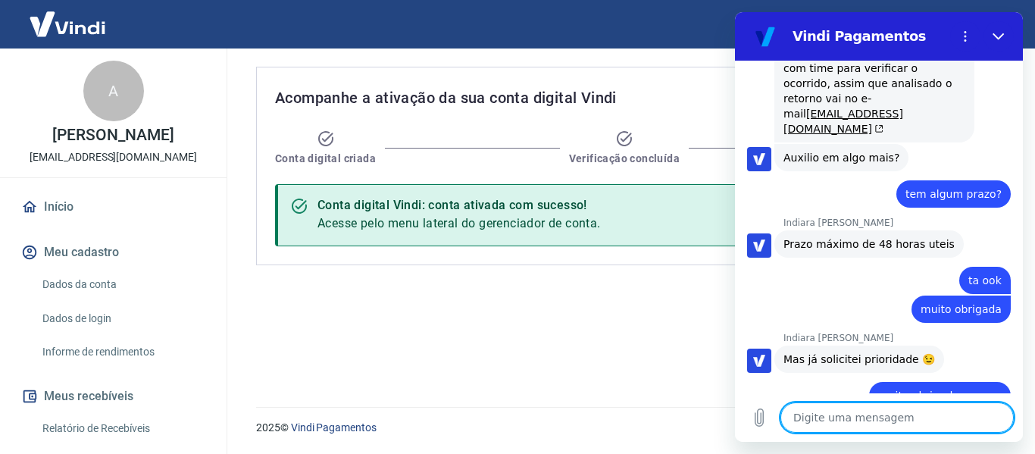
scroll to position [1753, 0]
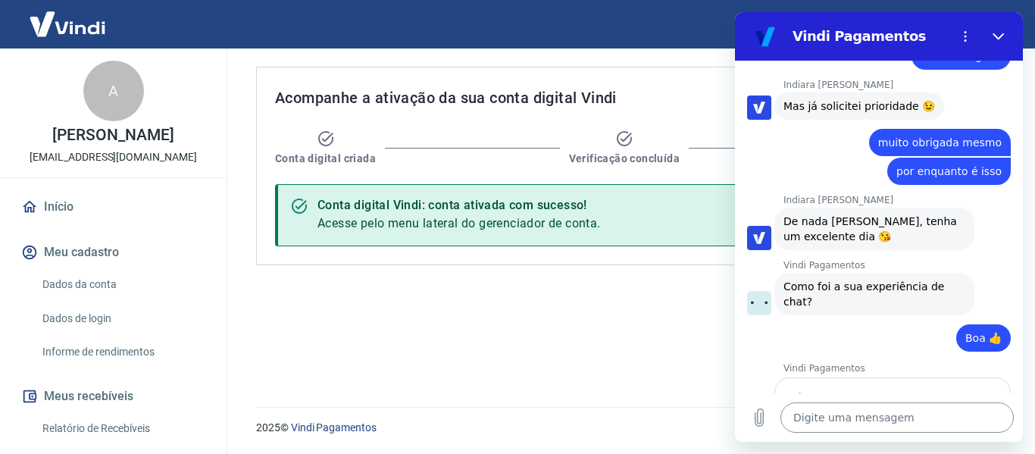
click at [897, 412] on textarea at bounding box center [896, 417] width 233 height 30
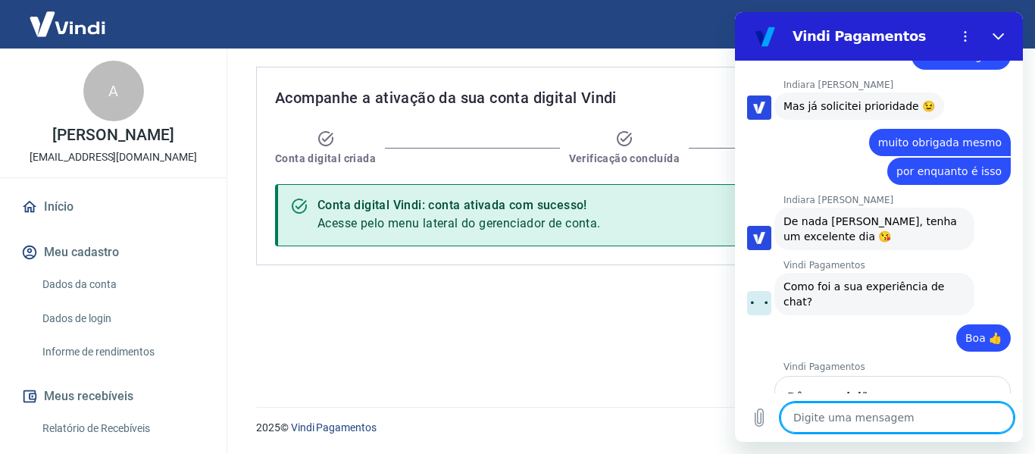
scroll to position [1883, 0]
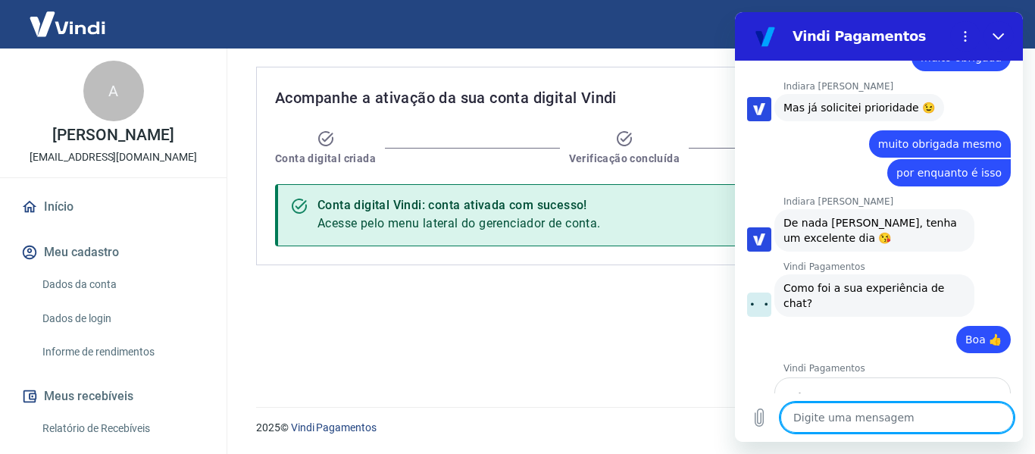
click at [855, 411] on input "Dê sua opinião:" at bounding box center [892, 427] width 211 height 32
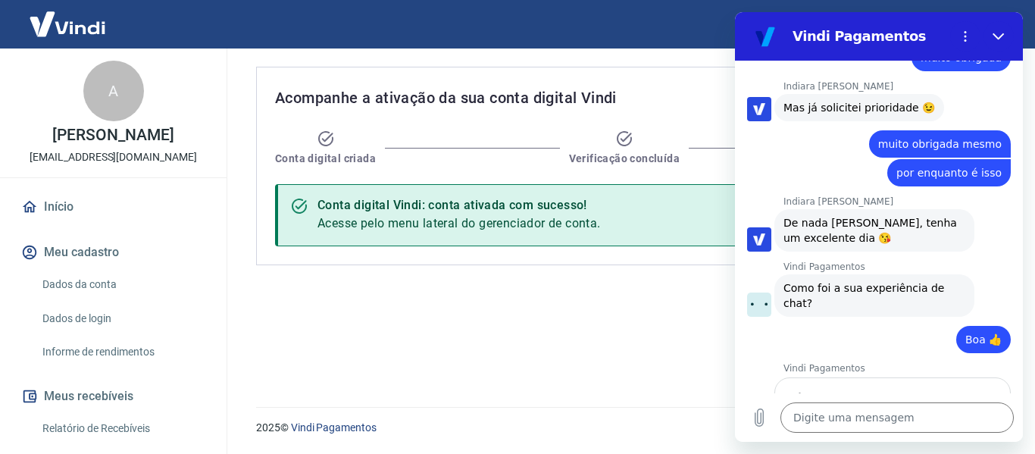
click at [940, 390] on form "Dê sua opinião: Bom 1 de 1 Enviar" at bounding box center [892, 437] width 211 height 95
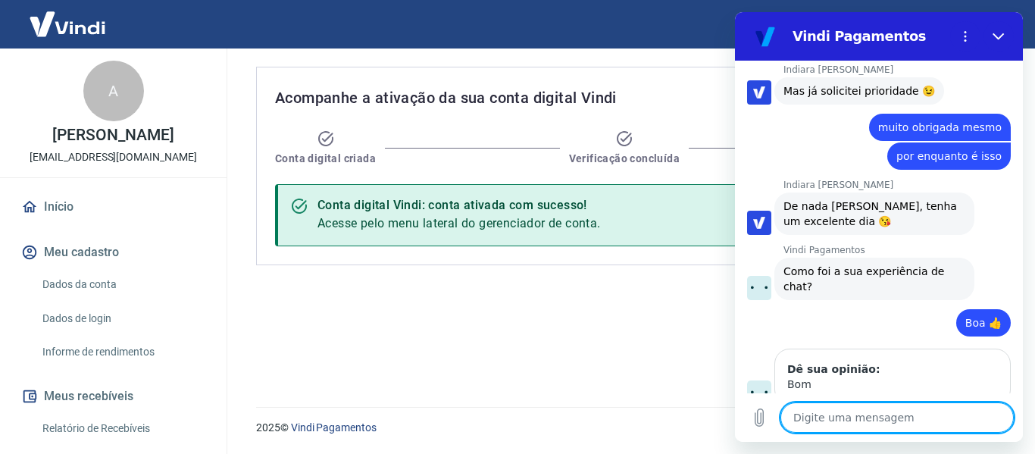
scroll to position [1903, 0]
